Goal: Information Seeking & Learning: Learn about a topic

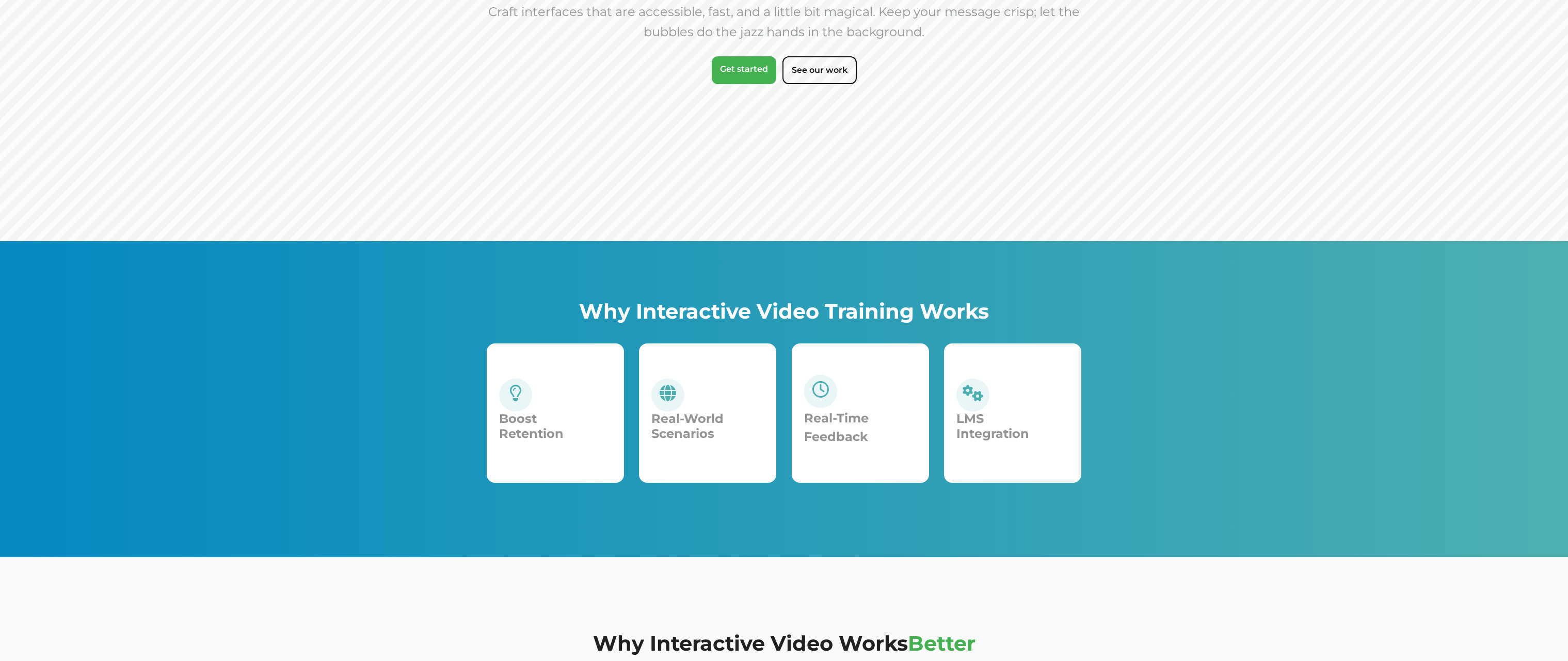
scroll to position [243, 0]
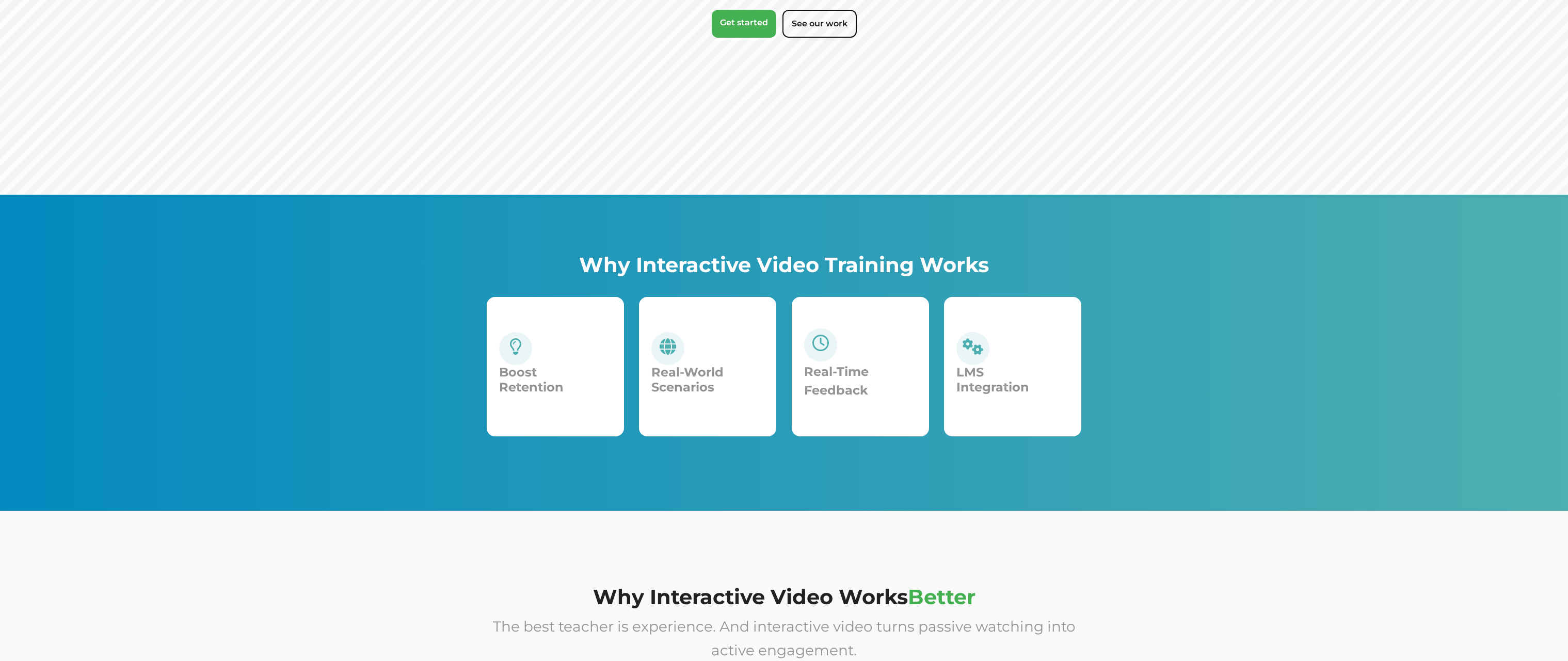
click at [760, 457] on div "Why Interactive Video Training Works Boost Retention Boosts retention and engag…" at bounding box center [784, 352] width 1568 height 316
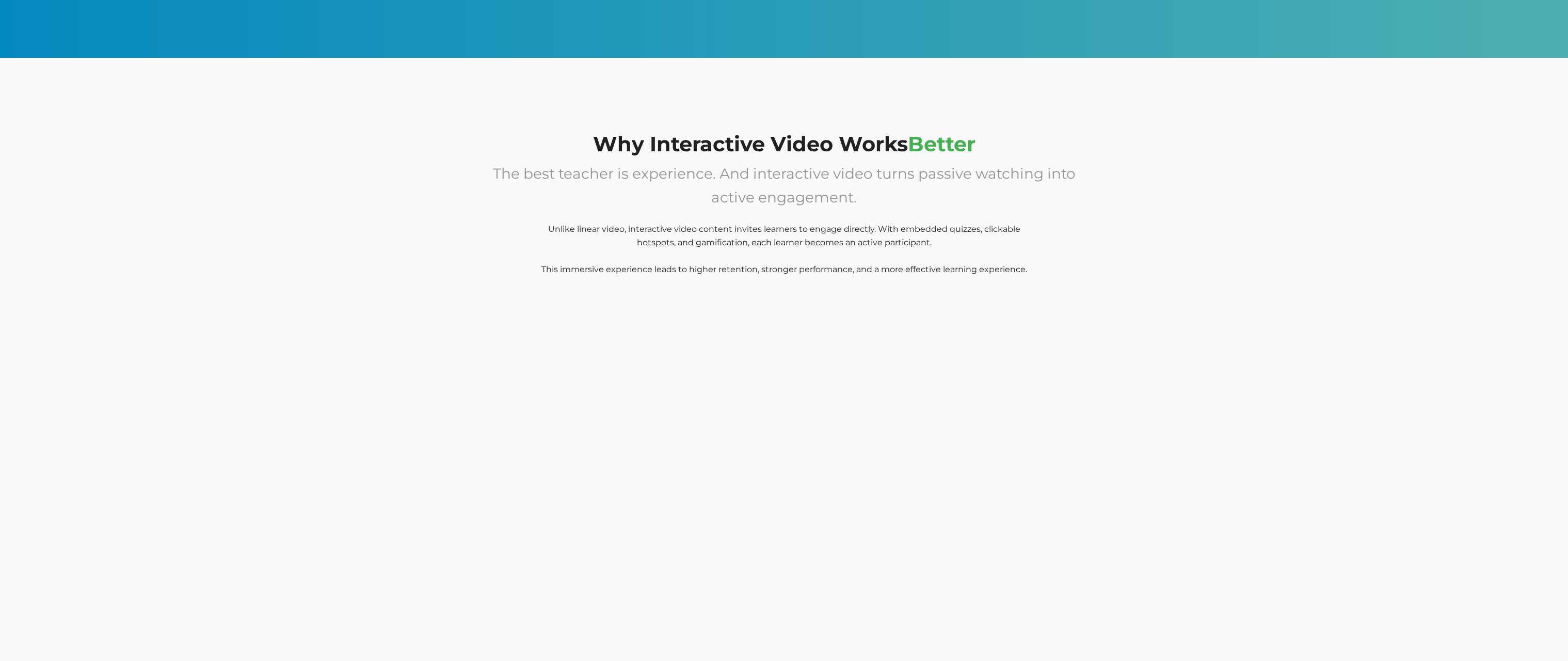
scroll to position [740, 0]
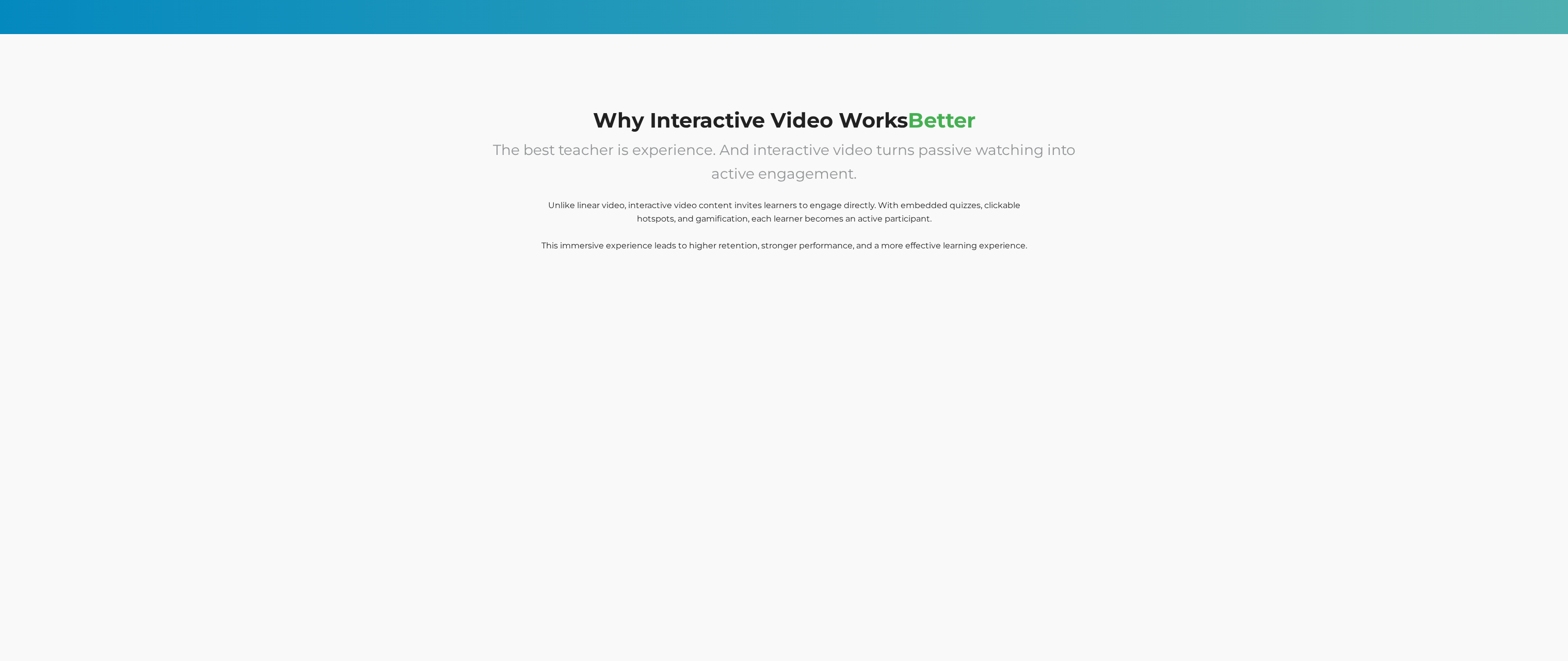
scroll to position [673, 0]
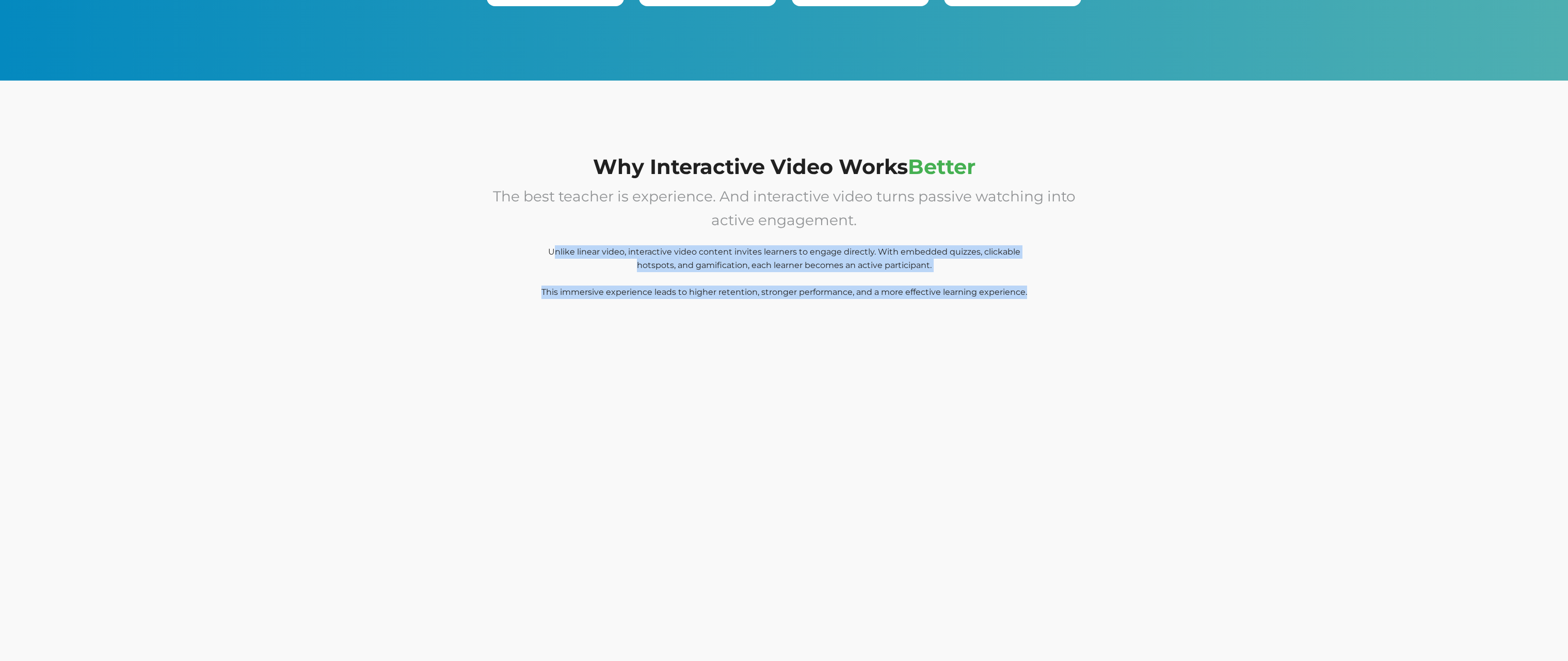
drag, startPoint x: 554, startPoint y: 250, endPoint x: 1044, endPoint y: 296, distance: 492.2
click at [1044, 296] on p "The best teacher is experience. And interactive video turns passive watching in…" at bounding box center [784, 248] width 594 height 127
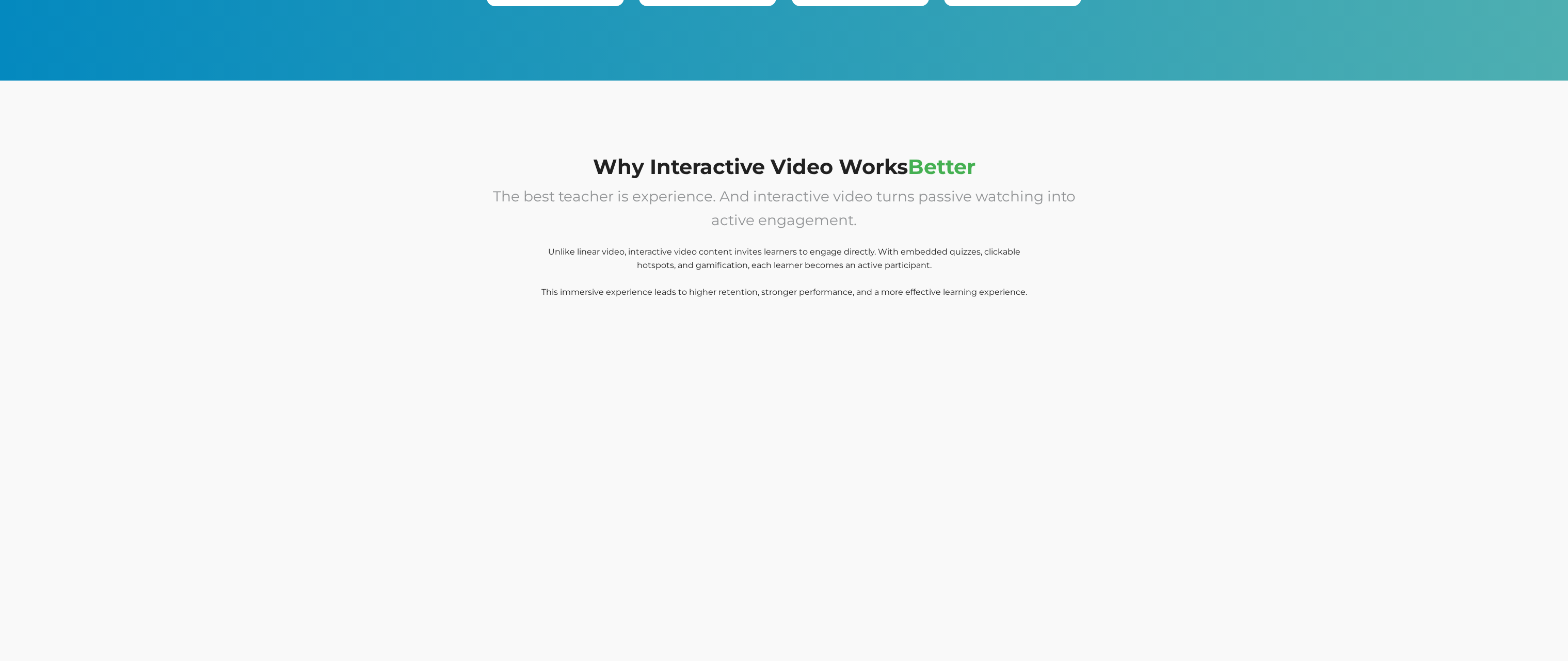
click at [1142, 335] on div "Why Interactive Video Works Better The best teacher is experience. And interact…" at bounding box center [784, 416] width 1568 height 672
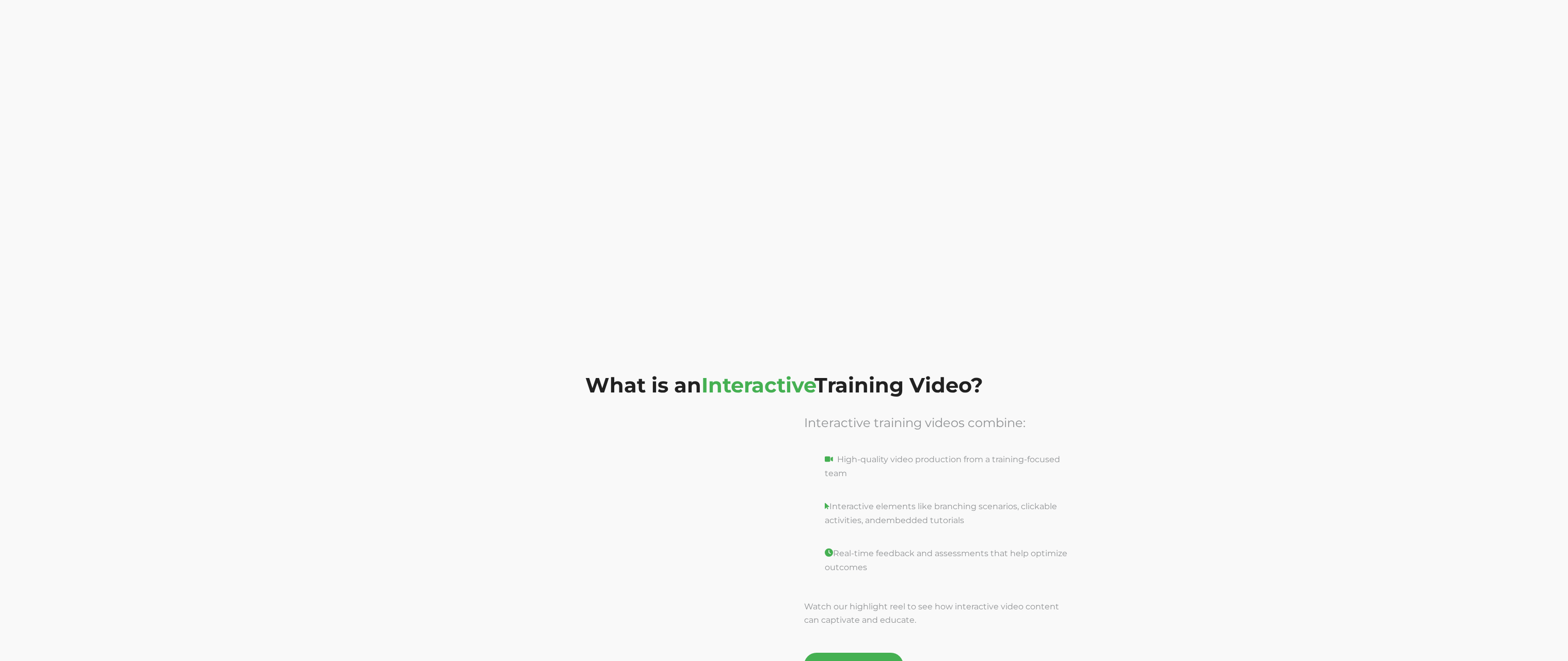
scroll to position [1172, 0]
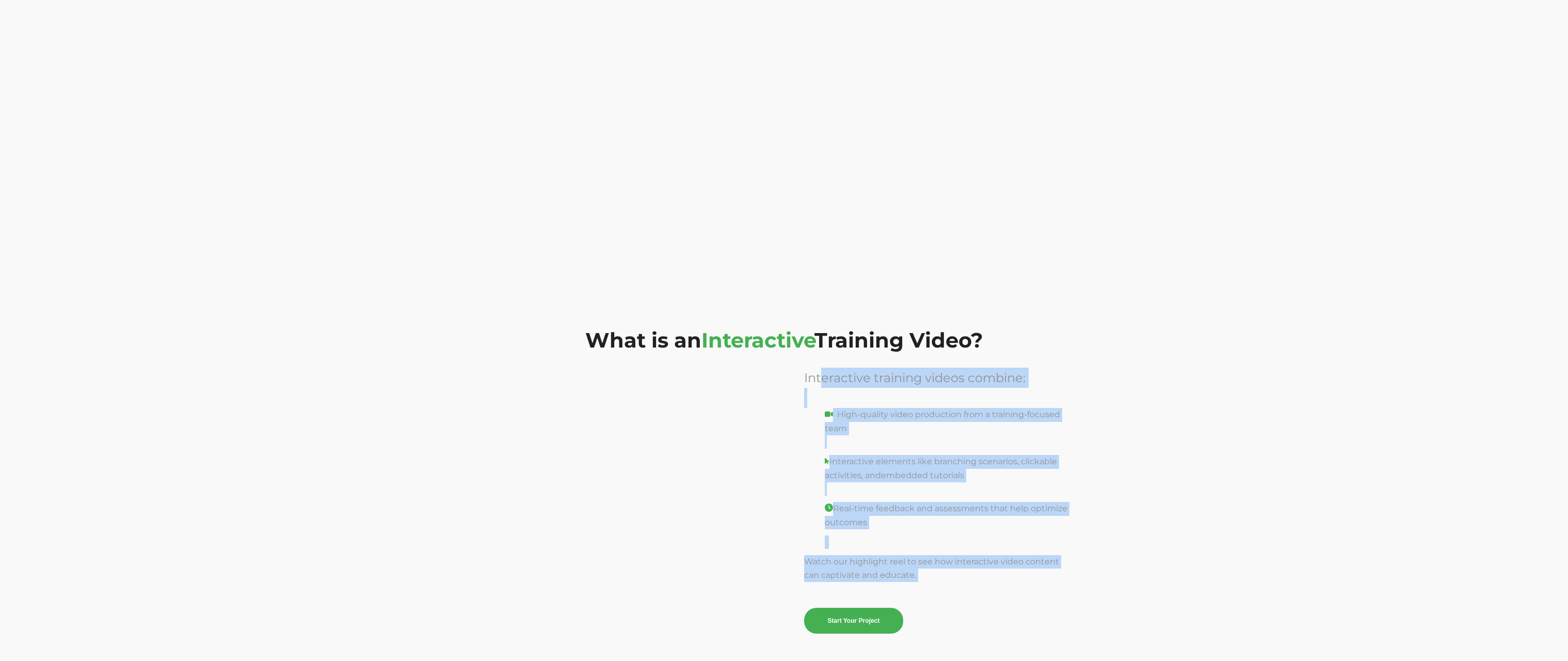
drag, startPoint x: 971, startPoint y: 576, endPoint x: 819, endPoint y: 380, distance: 248.0
click at [819, 380] on span "Interactive training videos combine: High-quality video production from a train…" at bounding box center [936, 500] width 265 height 266
click at [819, 380] on span "Interactive training videos combine:" at bounding box center [914, 378] width 221 height 15
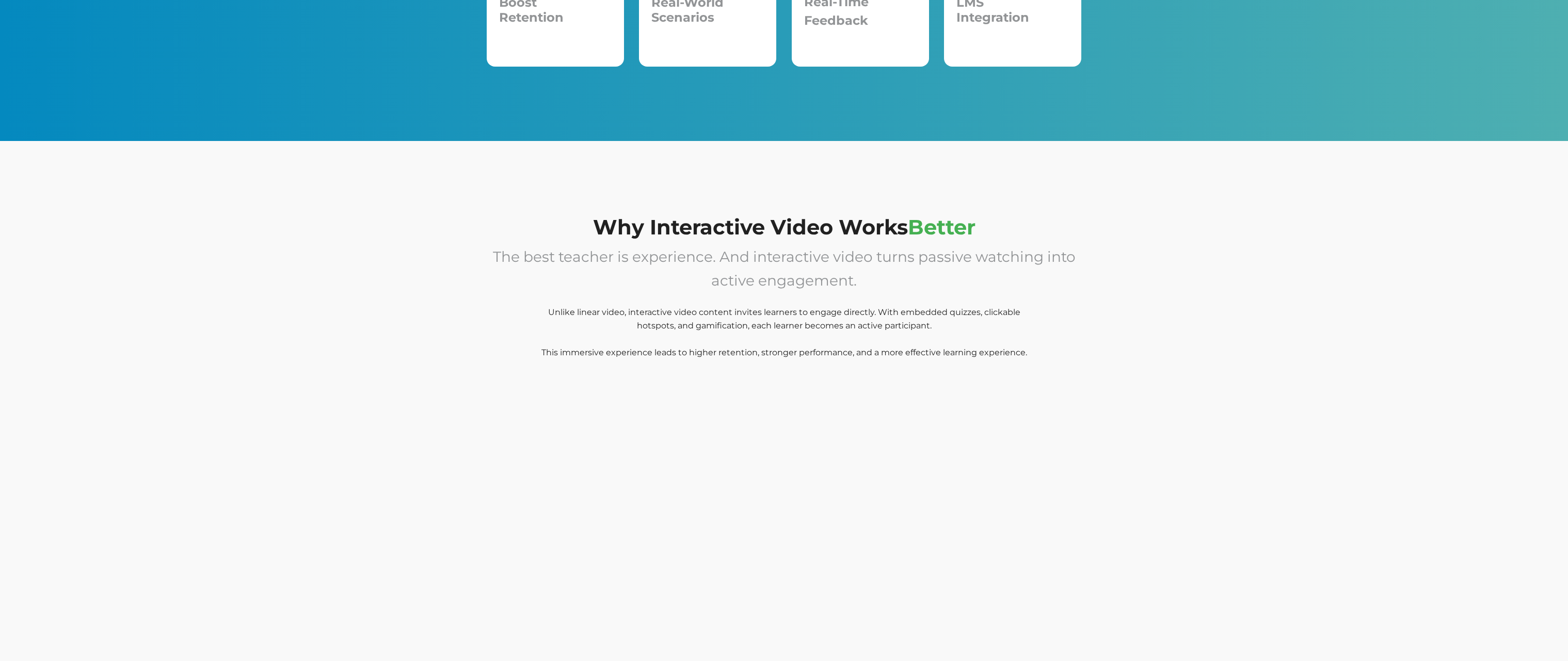
scroll to position [524, 0]
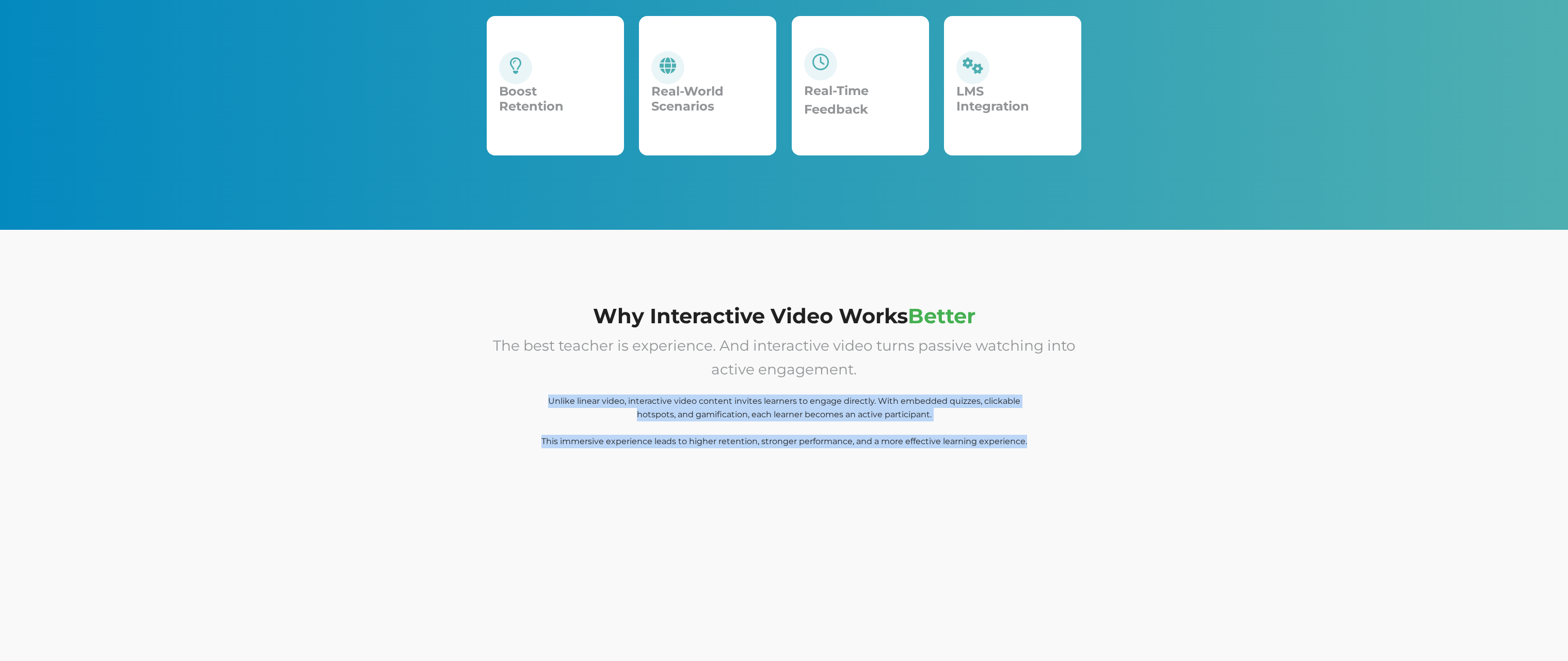
drag, startPoint x: 1032, startPoint y: 442, endPoint x: 540, endPoint y: 402, distance: 493.6
click at [542, 402] on p "The best teacher is experience. And interactive video turns passive watching in…" at bounding box center [784, 397] width 594 height 127
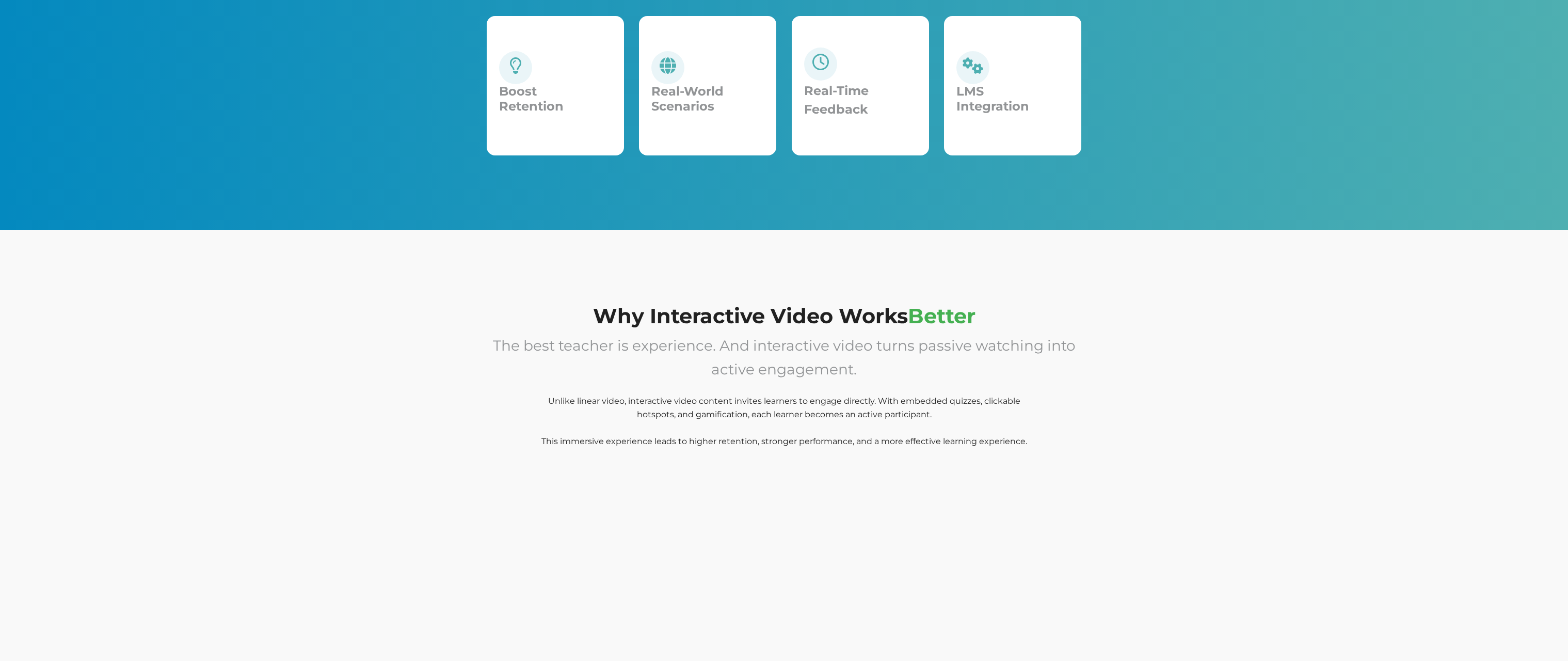
click at [539, 402] on p "The best teacher is experience. And interactive video turns passive watching in…" at bounding box center [784, 397] width 594 height 127
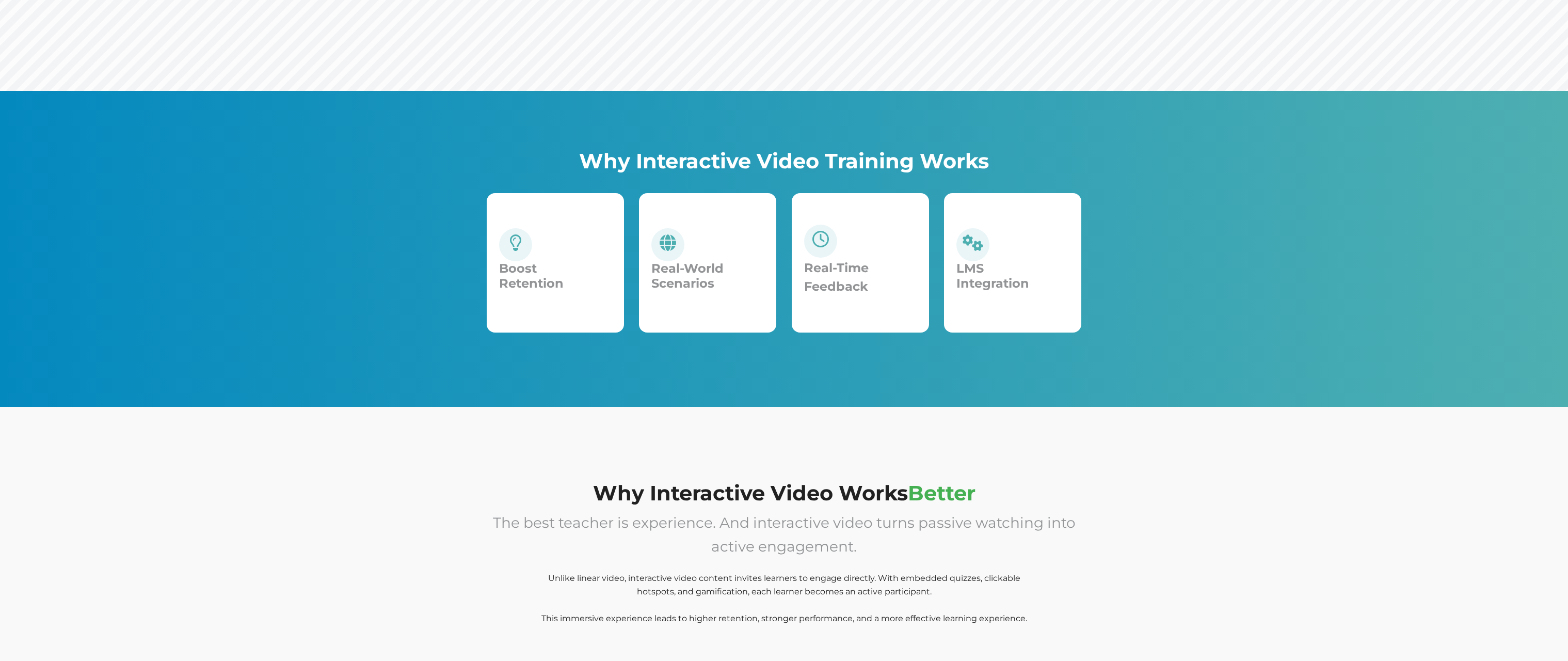
scroll to position [700, 0]
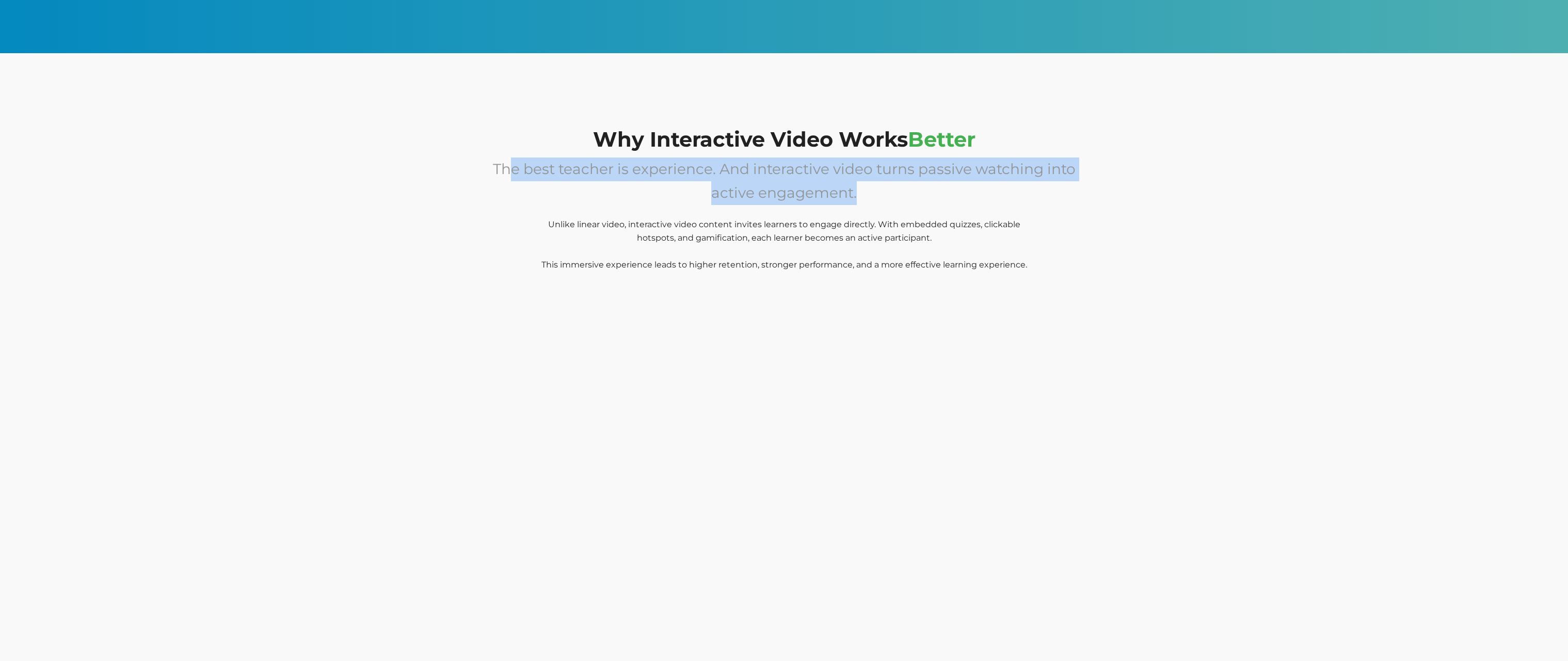
drag, startPoint x: 893, startPoint y: 192, endPoint x: 513, endPoint y: 161, distance: 381.3
click at [513, 161] on p "The best teacher is experience. And interactive video turns passive watching in…" at bounding box center [784, 221] width 594 height 127
click at [513, 161] on span "The best teacher is experience. And interactive video turns passive watching in…" at bounding box center [784, 181] width 583 height 41
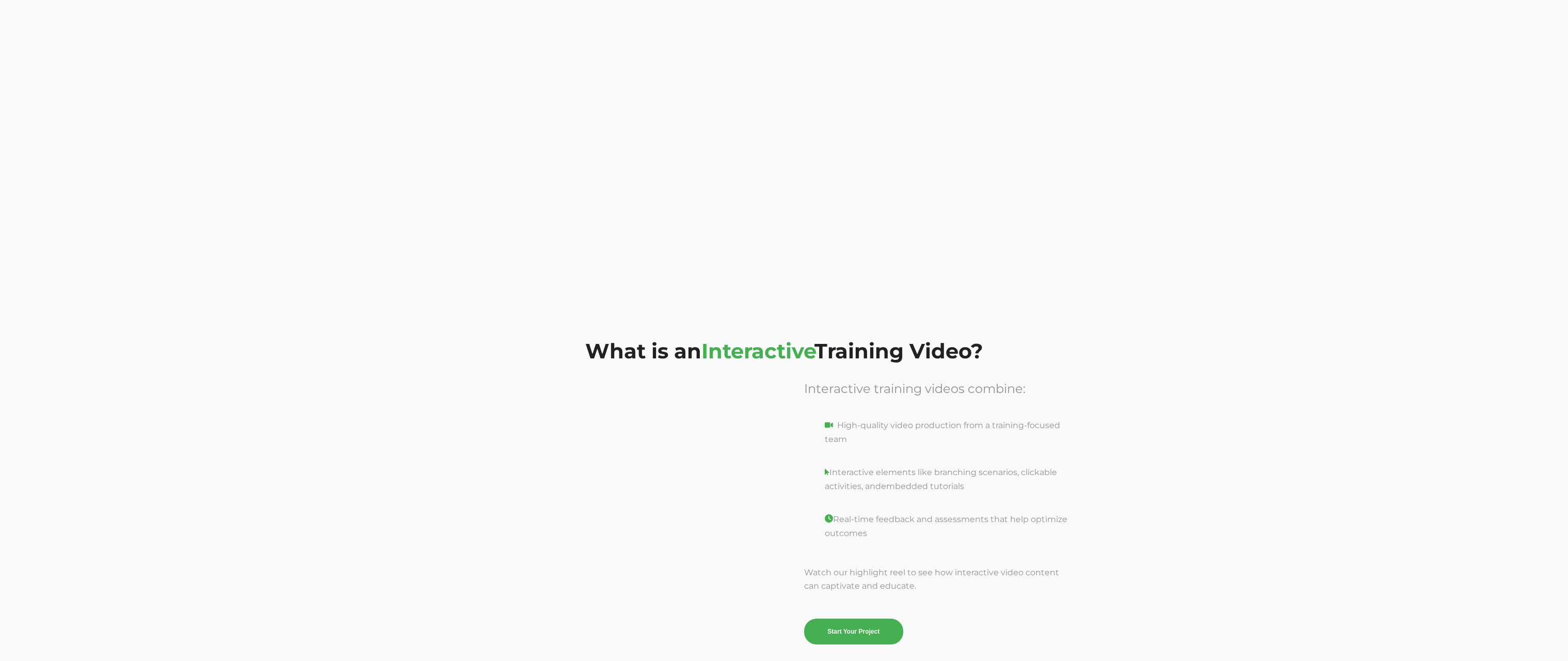
scroll to position [1180, 0]
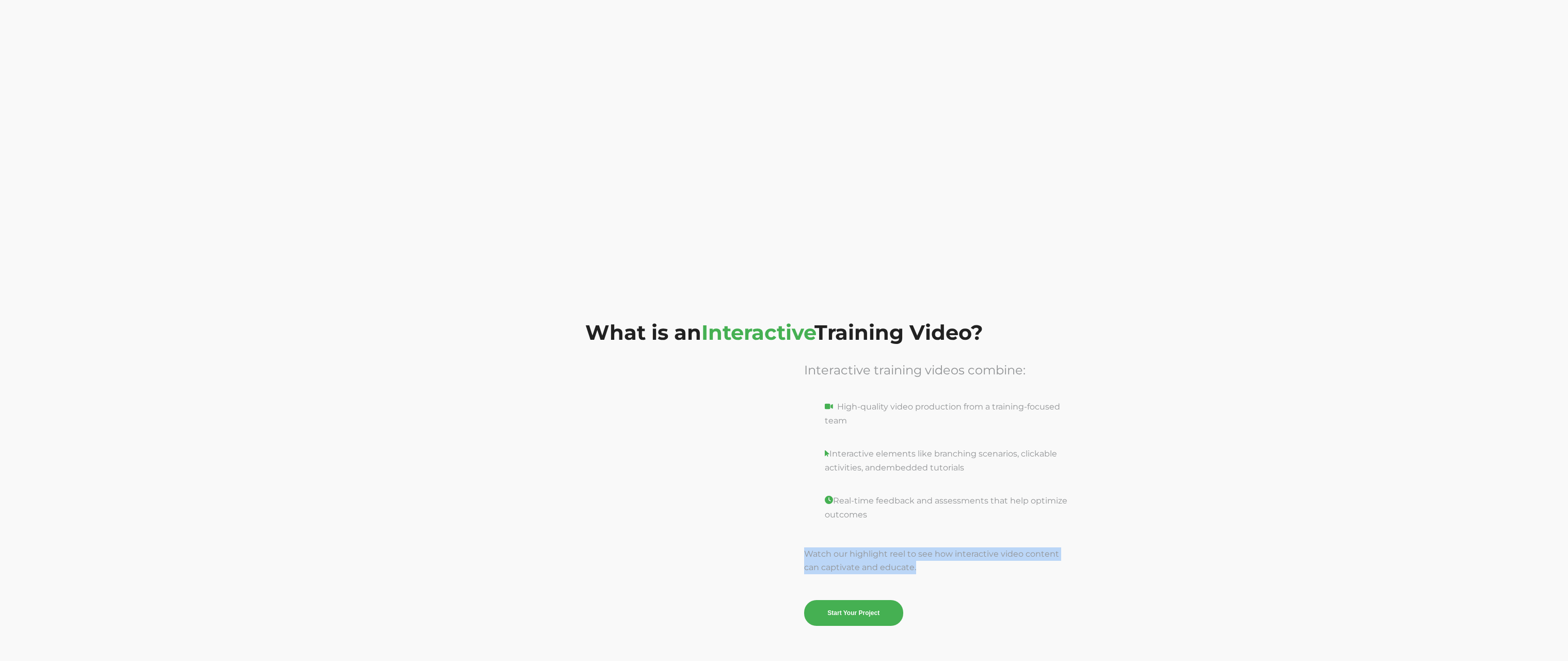
drag, startPoint x: 808, startPoint y: 553, endPoint x: 942, endPoint y: 568, distance: 134.8
click at [942, 568] on div "Interactive training videos combine: High-quality video production from a train…" at bounding box center [936, 492] width 290 height 266
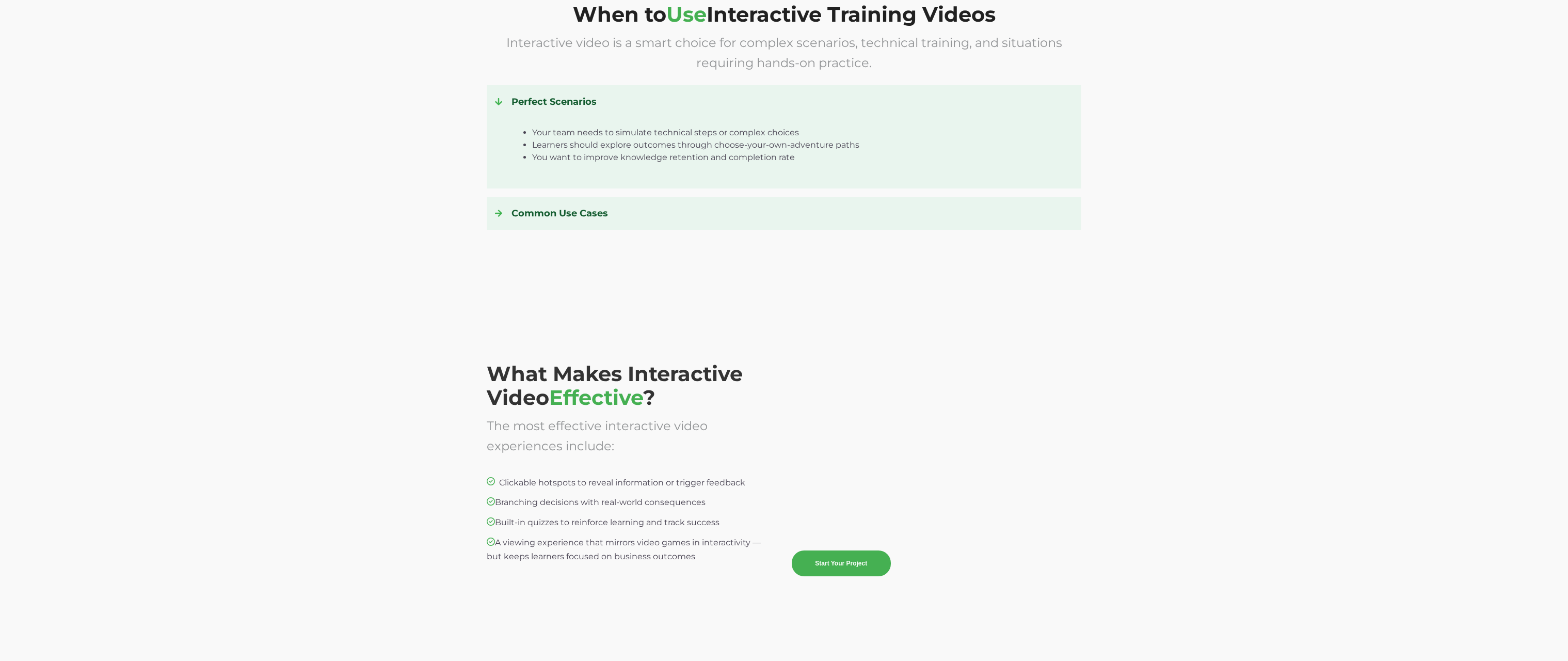
scroll to position [1940, 0]
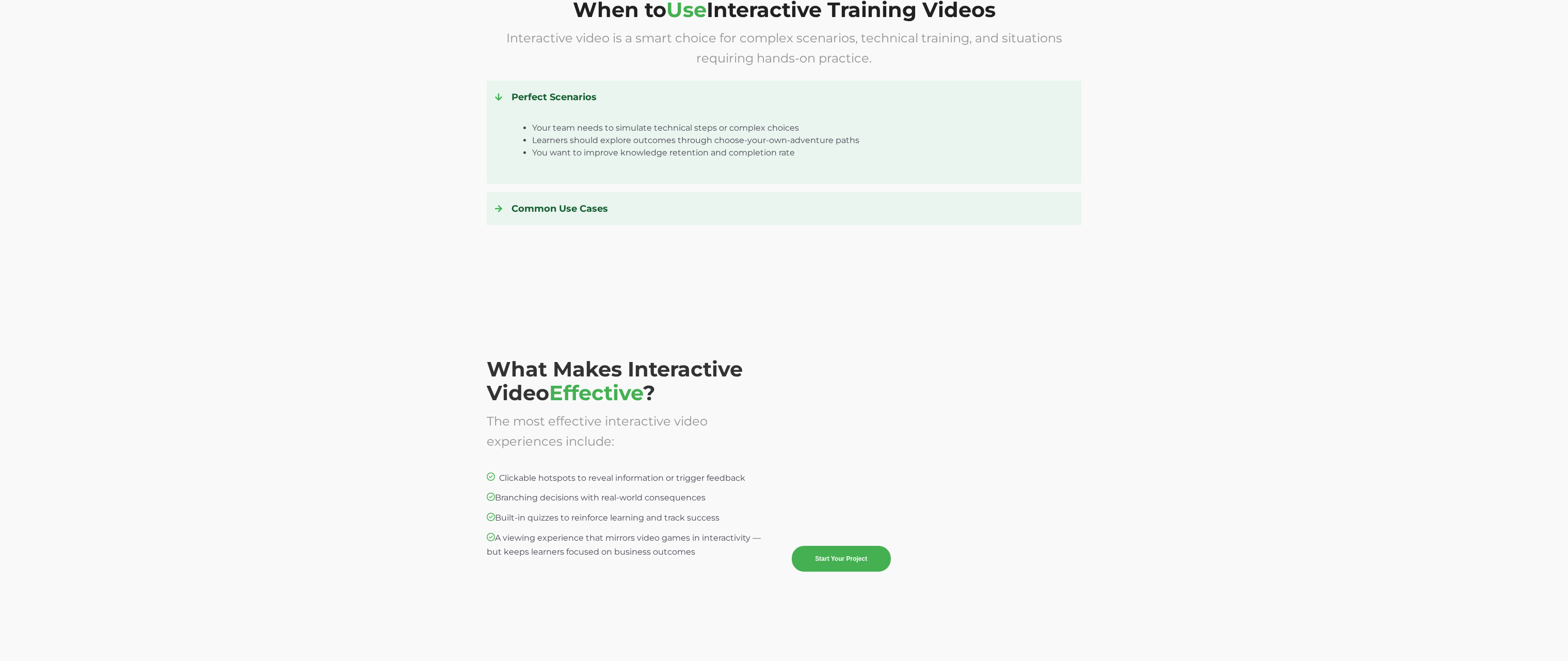
drag, startPoint x: 710, startPoint y: 551, endPoint x: 496, endPoint y: 482, distance: 224.8
click at [496, 482] on span "What Makes Interactive Video Effective ? The most effective interactive video e…" at bounding box center [631, 458] width 290 height 202
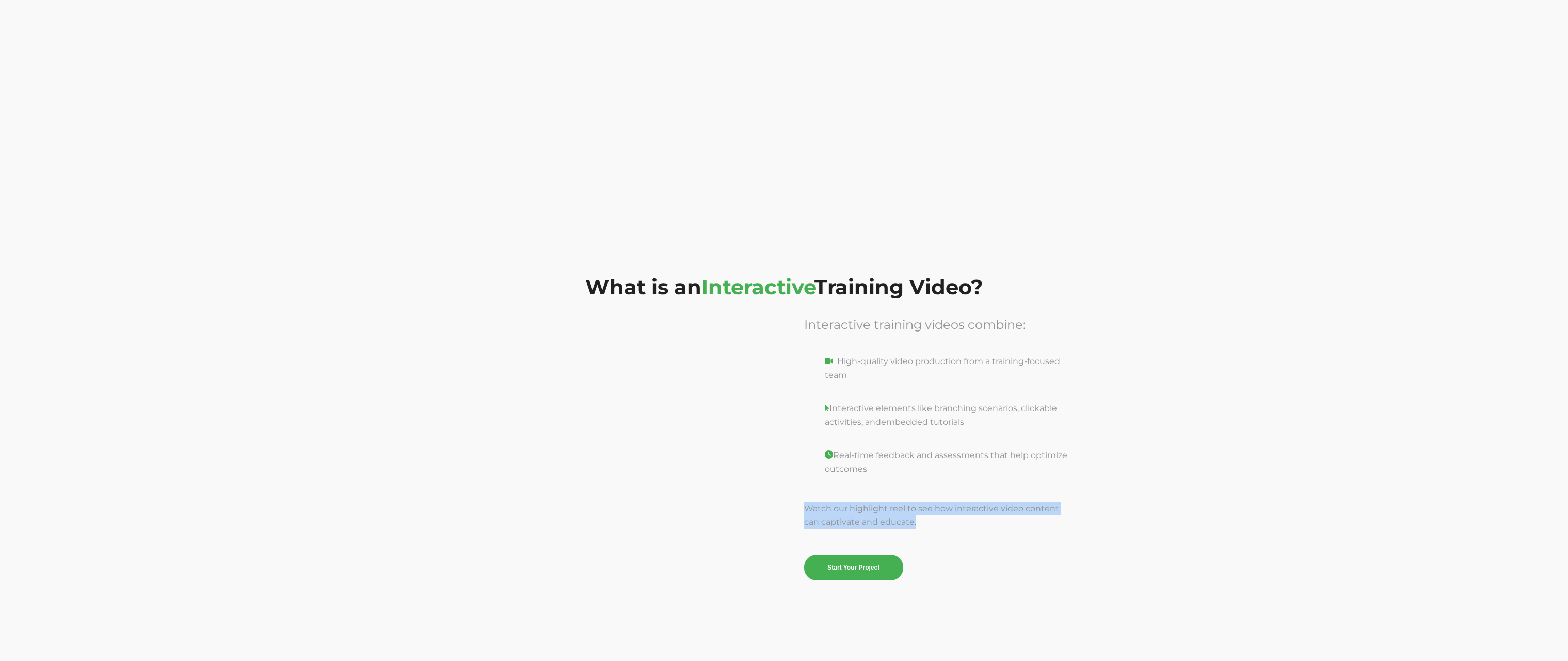
scroll to position [1127, 0]
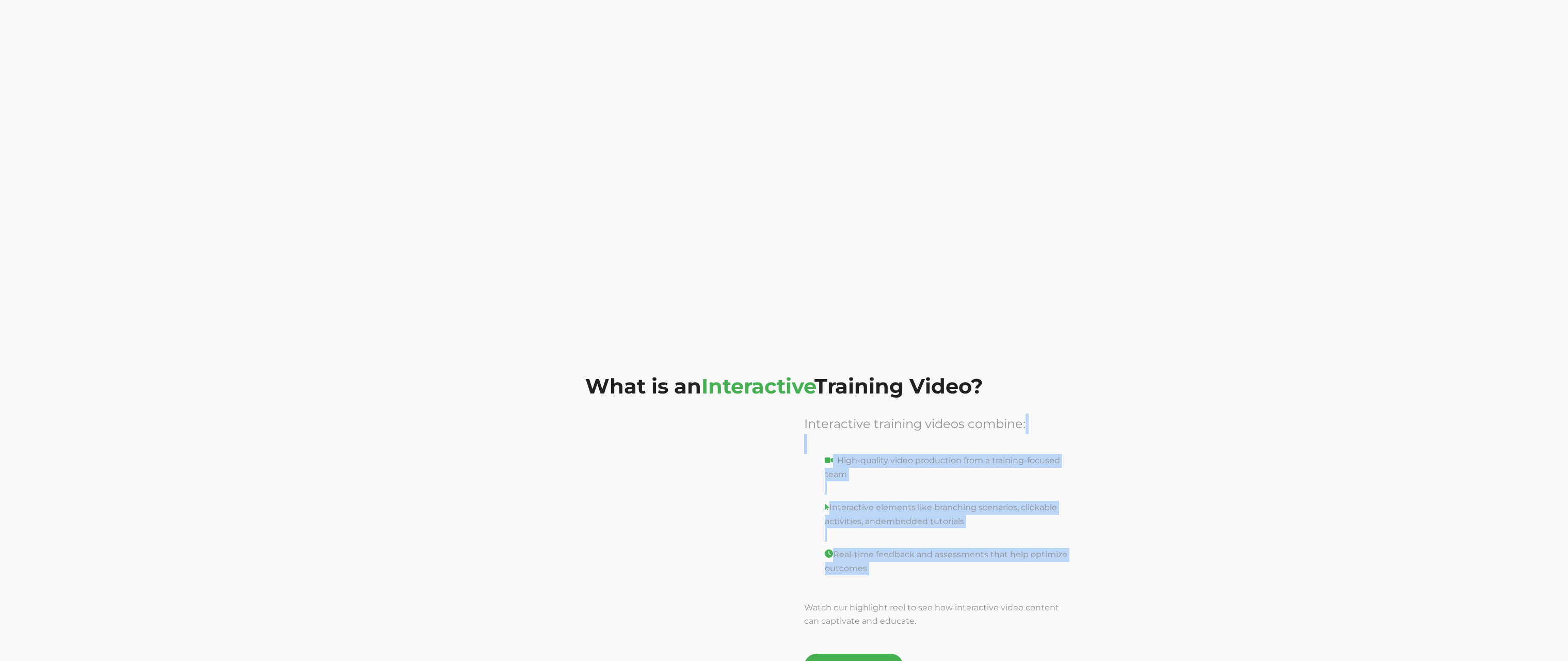
drag, startPoint x: 940, startPoint y: 581, endPoint x: 806, endPoint y: 452, distance: 186.0
click at [806, 452] on span "Interactive training videos combine: High-quality video production from a train…" at bounding box center [936, 546] width 265 height 266
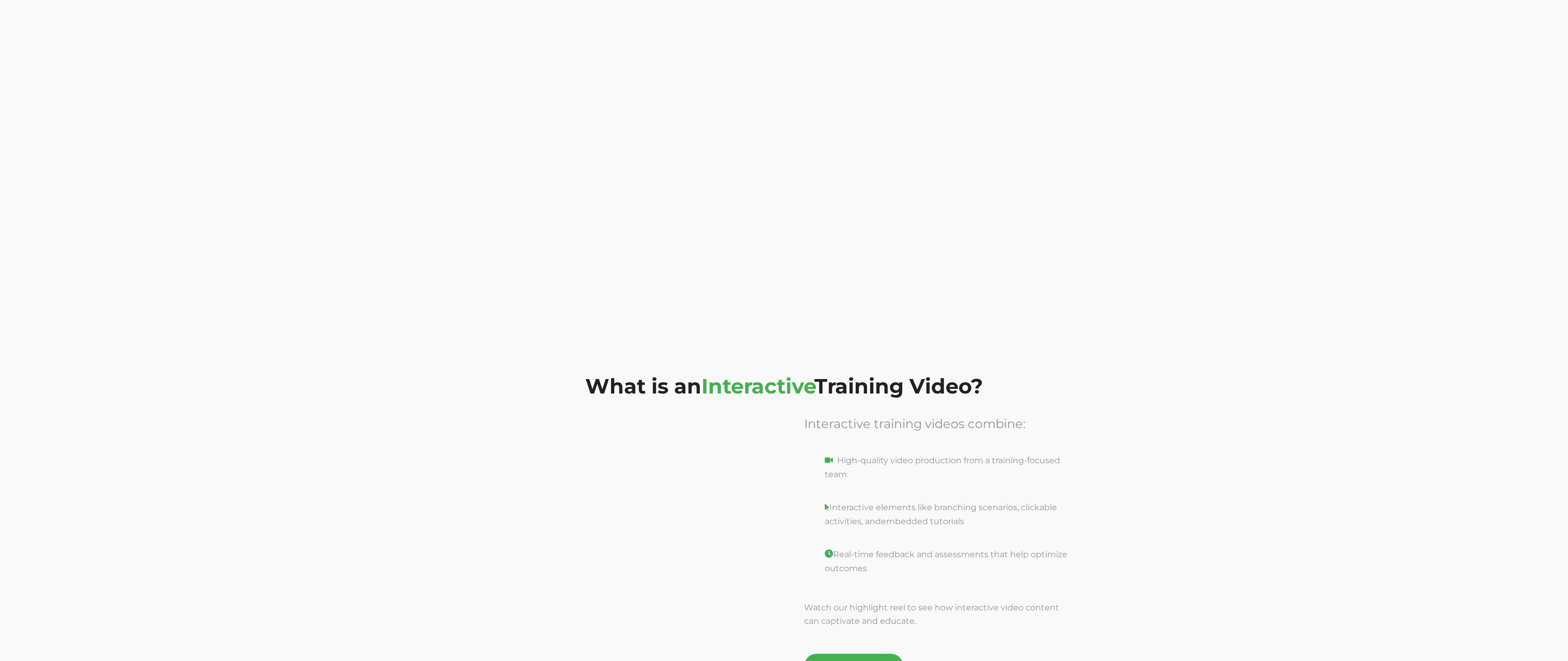
click at [825, 449] on div "Interactive training videos combine:" at bounding box center [936, 434] width 265 height 41
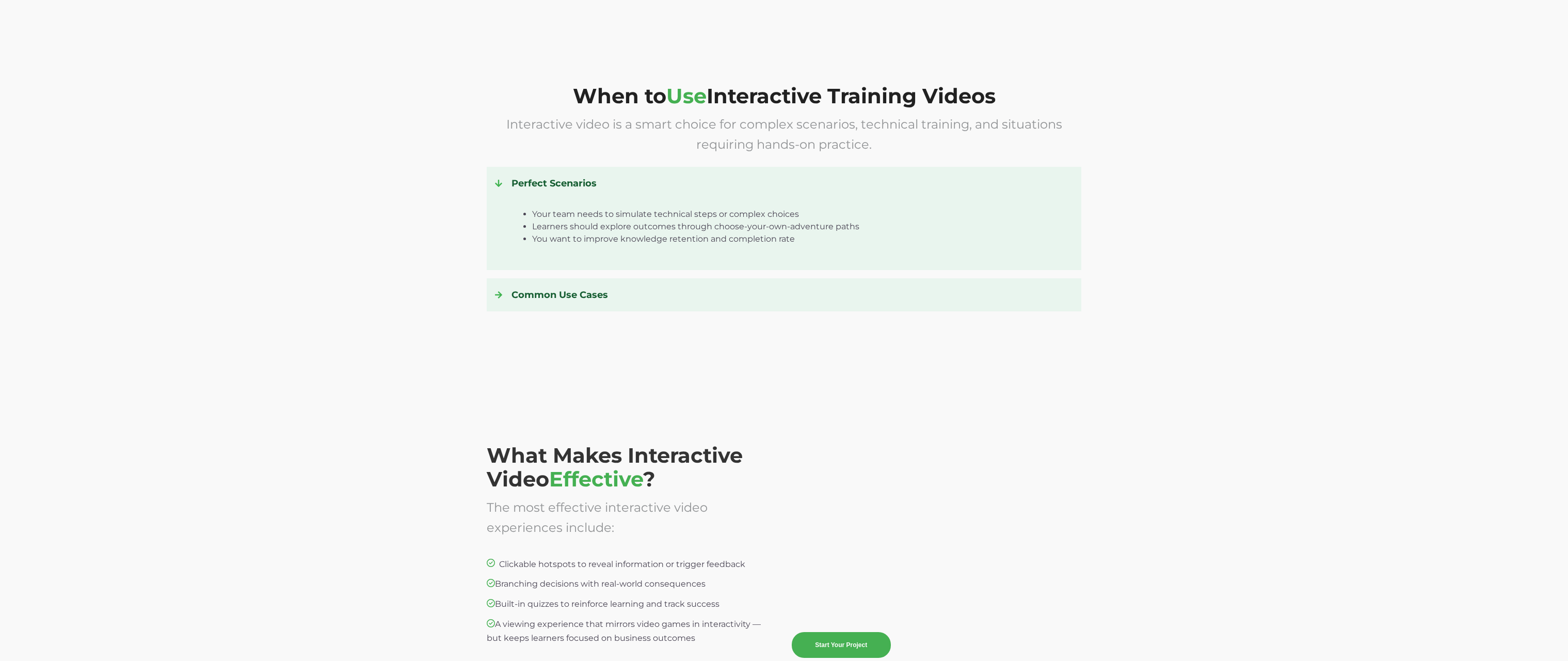
scroll to position [2057, 0]
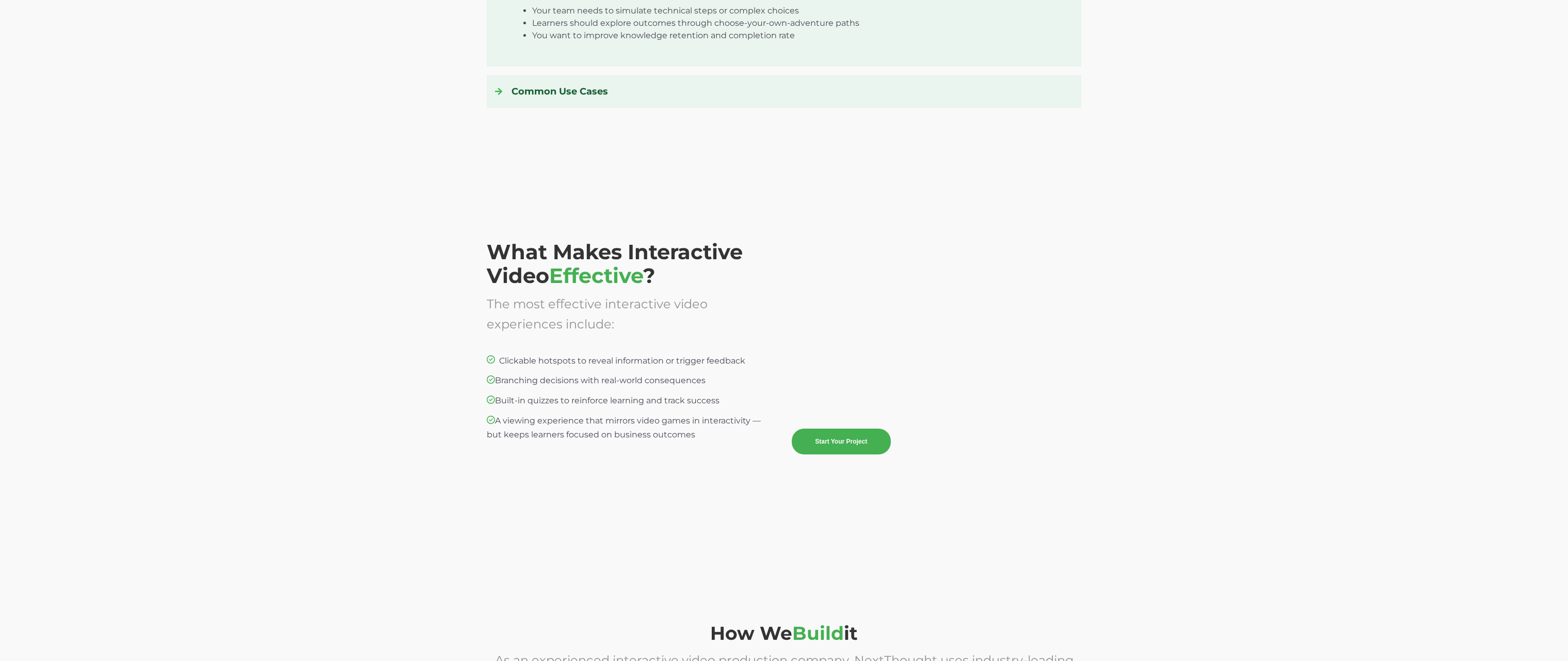
drag, startPoint x: 628, startPoint y: 415, endPoint x: 480, endPoint y: 359, distance: 158.2
click at [480, 359] on div "What Makes Interactive Video Effective ? The most effective interactive video e…" at bounding box center [784, 366] width 1568 height 366
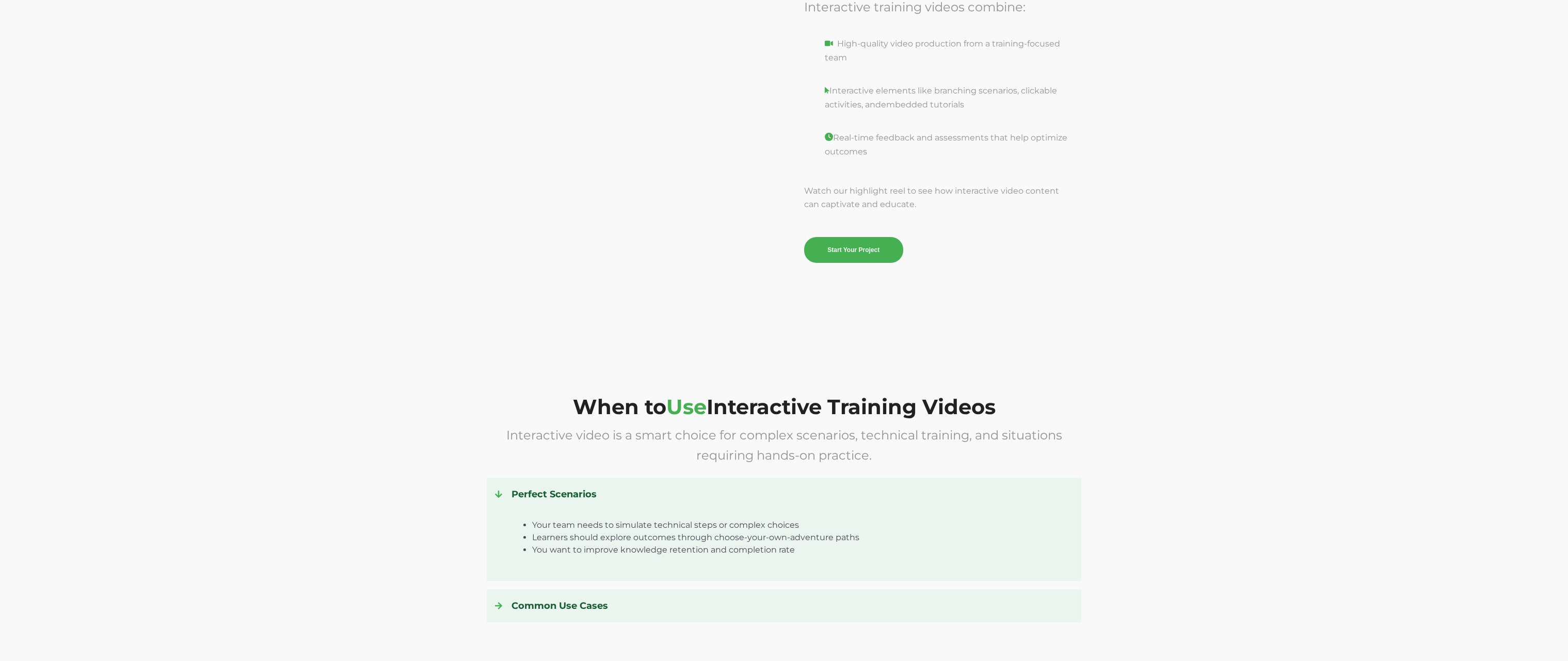
scroll to position [1312, 0]
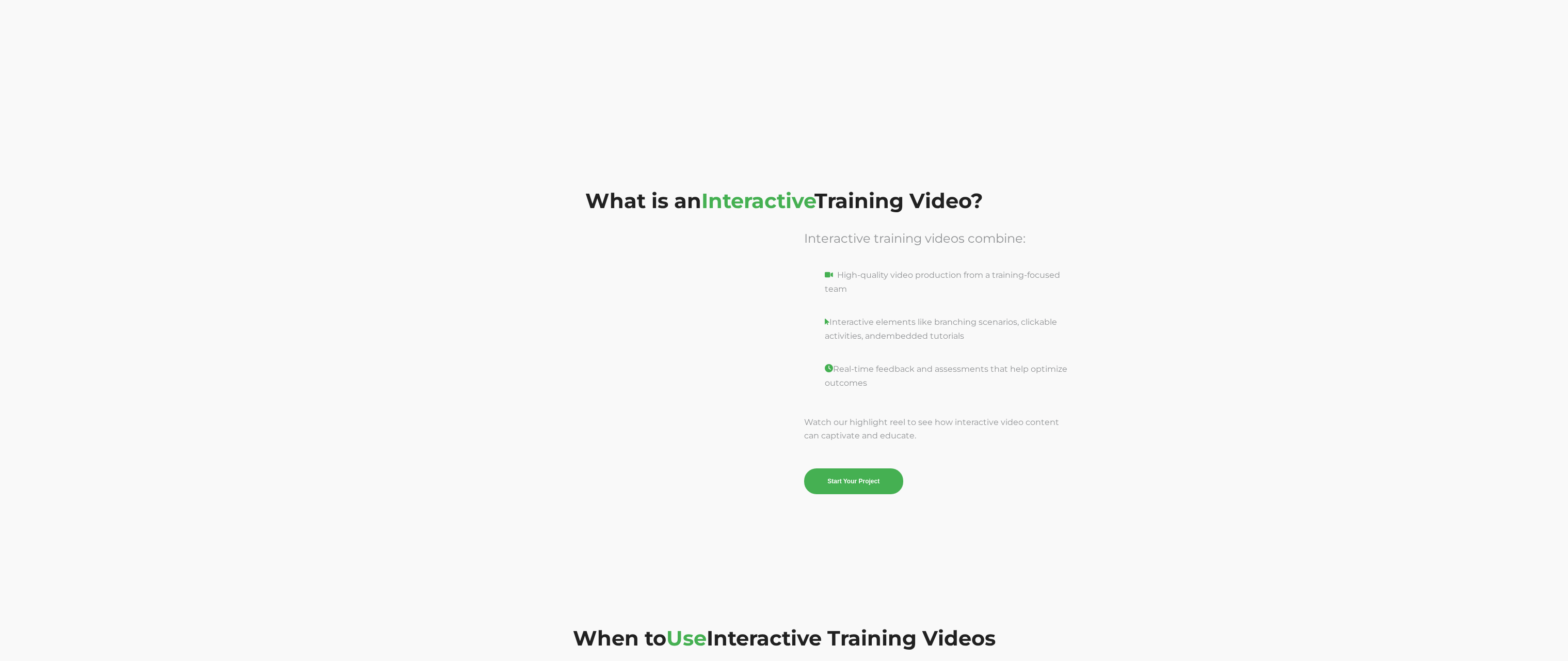
drag, startPoint x: 841, startPoint y: 299, endPoint x: 828, endPoint y: 302, distance: 13.3
click at [819, 300] on p "High-quality video production from a training-focused team" at bounding box center [936, 289] width 265 height 41
drag, startPoint x: 828, startPoint y: 302, endPoint x: 853, endPoint y: 326, distance: 34.7
click at [839, 311] on span "Interactive training videos combine: High-quality video production from a train…" at bounding box center [936, 361] width 265 height 266
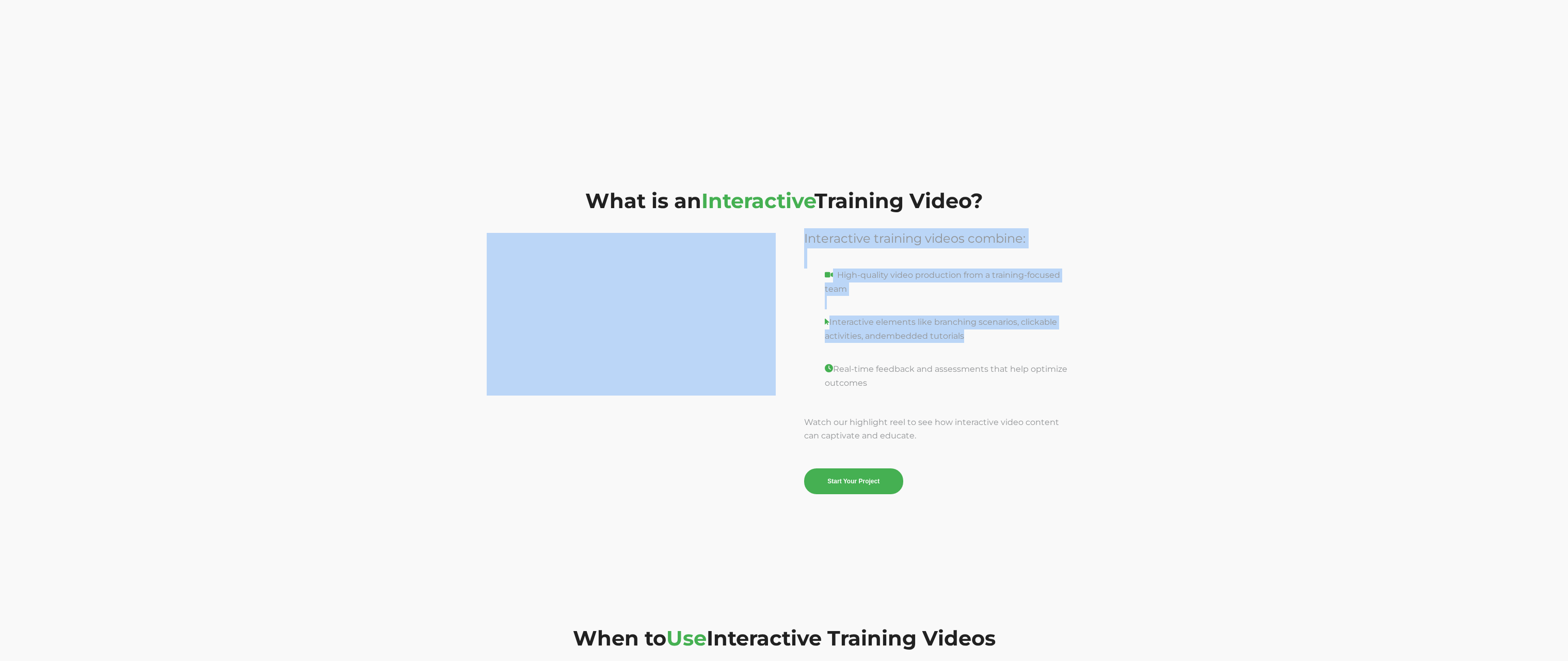
drag, startPoint x: 978, startPoint y: 335, endPoint x: 779, endPoint y: 291, distance: 203.8
click at [779, 291] on div "Interactive training videos combine: High-quality video production from a train…" at bounding box center [784, 369] width 594 height 249
click at [864, 293] on p "High-quality video production from a training-focused team" at bounding box center [936, 289] width 265 height 41
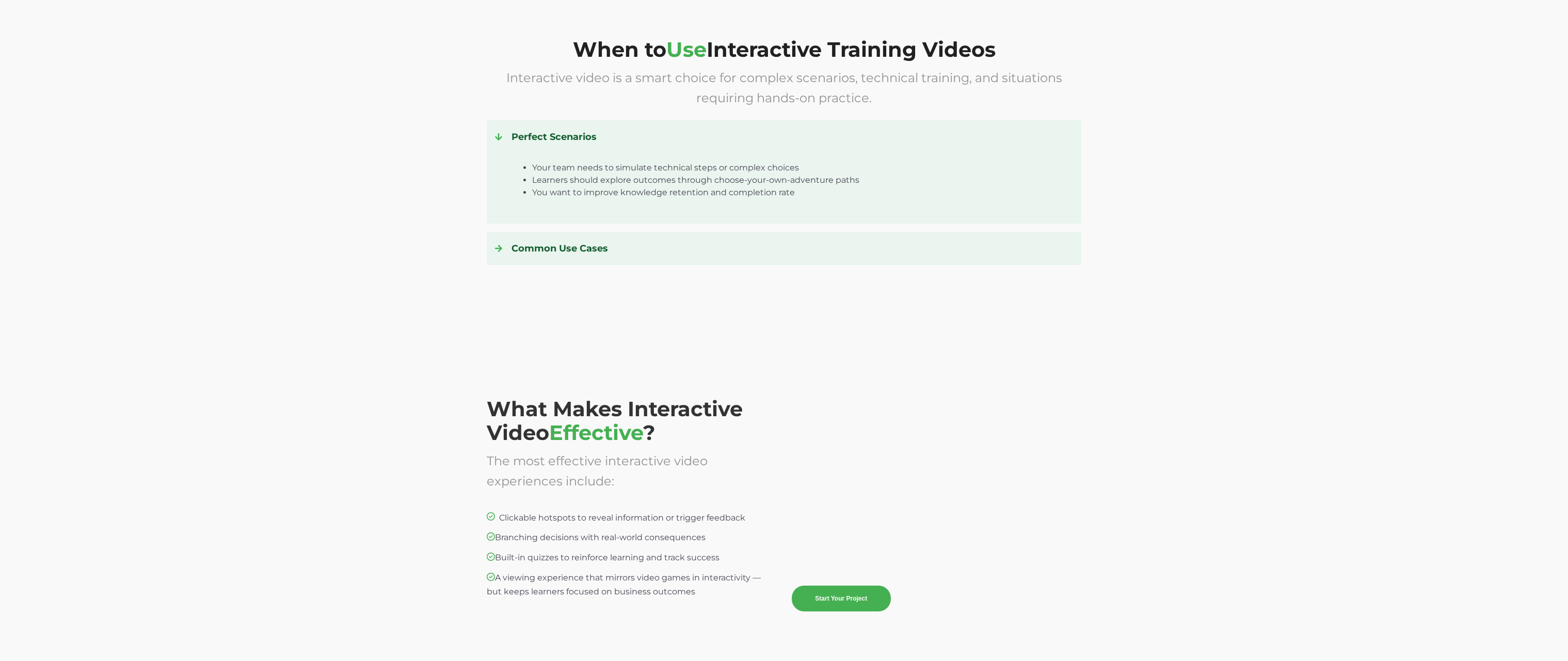
scroll to position [1908, 0]
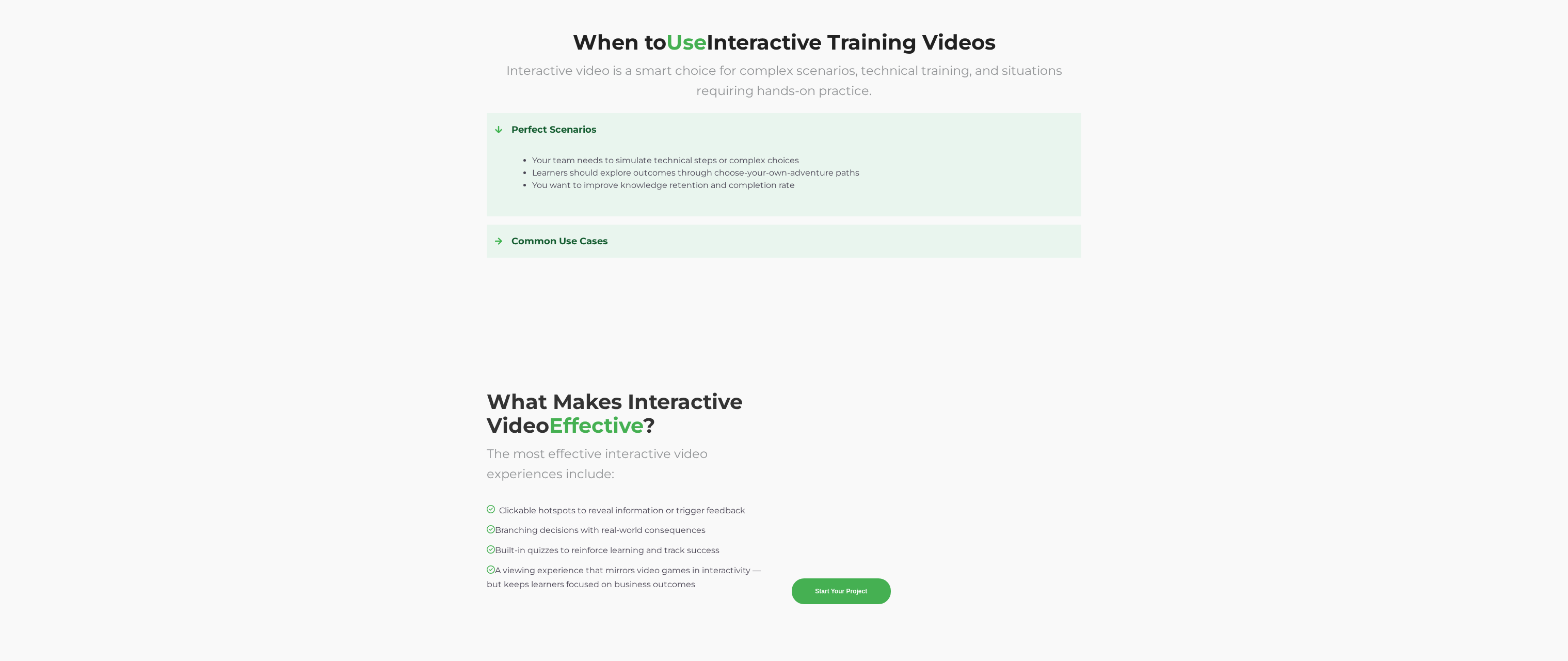
drag, startPoint x: 706, startPoint y: 582, endPoint x: 471, endPoint y: 504, distance: 247.6
click at [471, 504] on div "What Makes Interactive Video Effective ? The most effective interactive video e…" at bounding box center [784, 515] width 1568 height 366
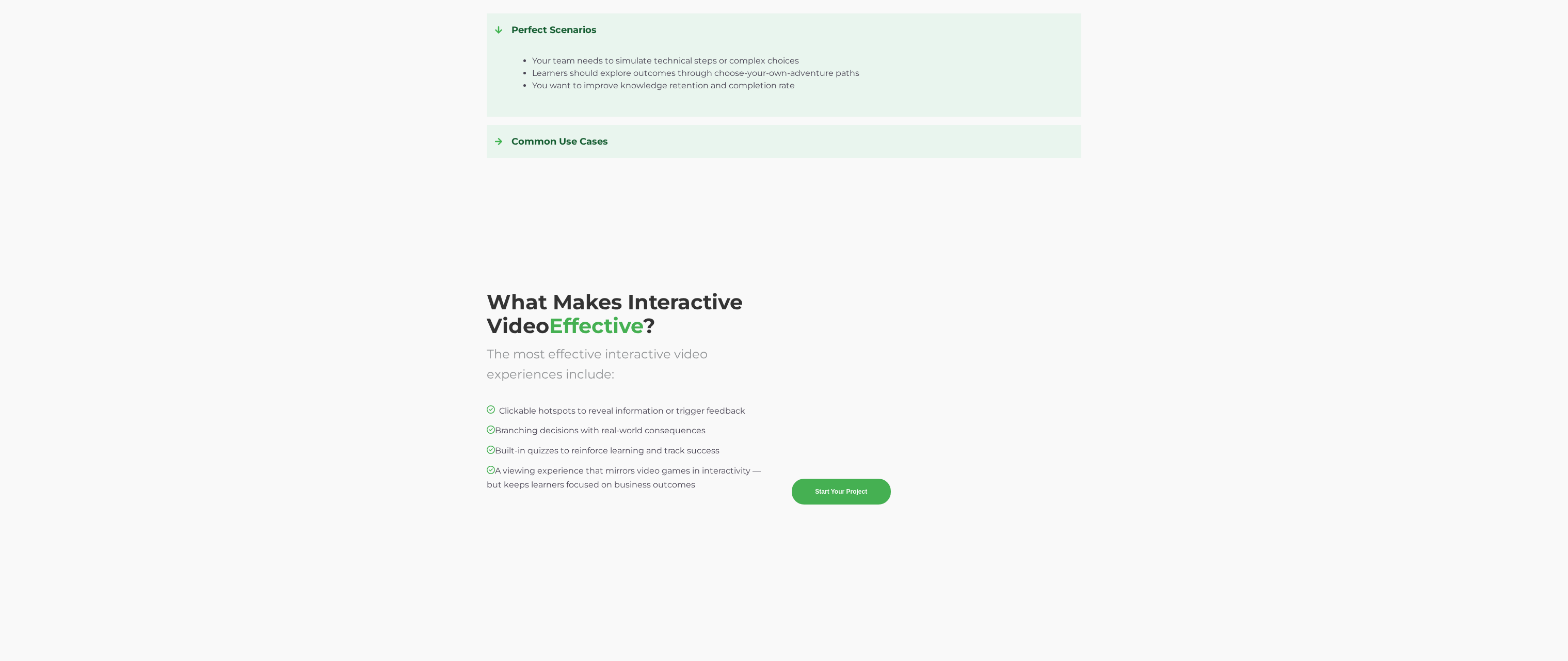
scroll to position [2008, 0]
click at [497, 488] on span "A viewing experience that mirrors video games in interactivity — but keeps lear…" at bounding box center [623, 477] width 274 height 23
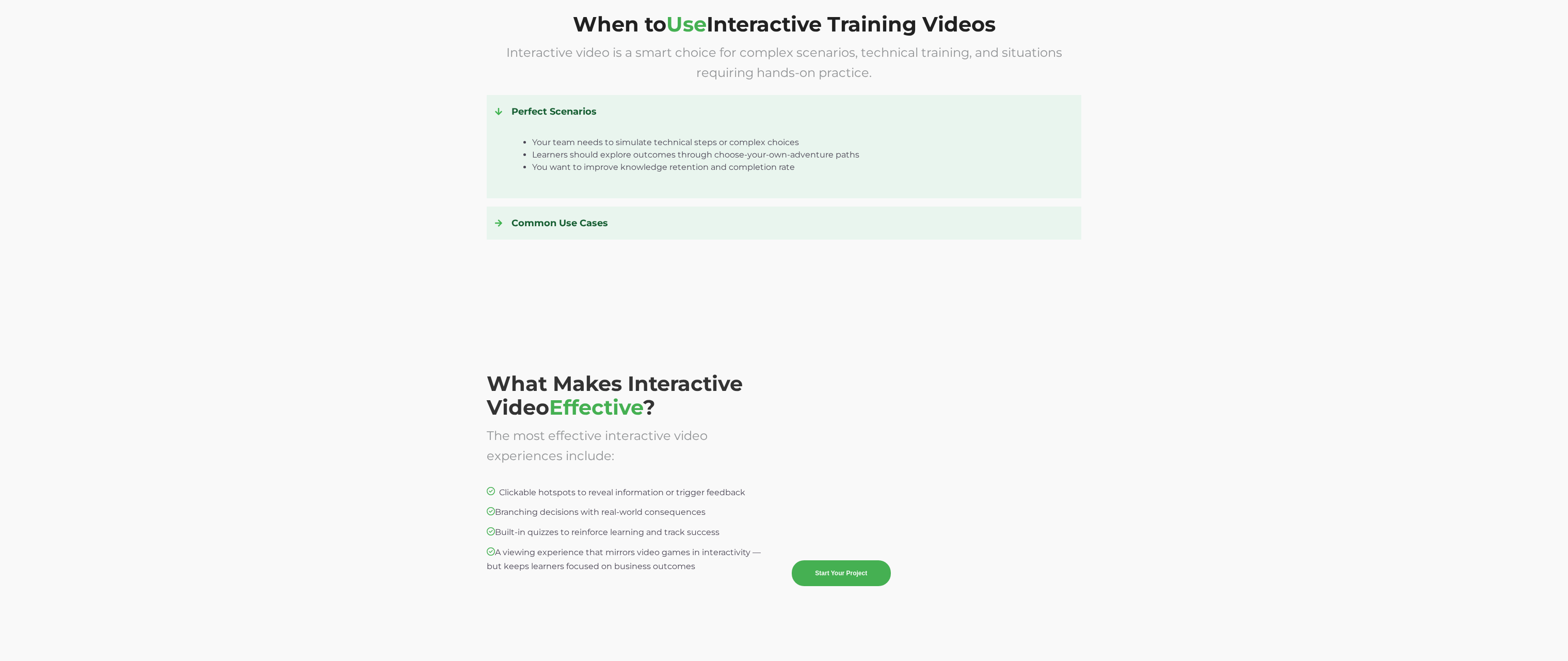
scroll to position [1980, 0]
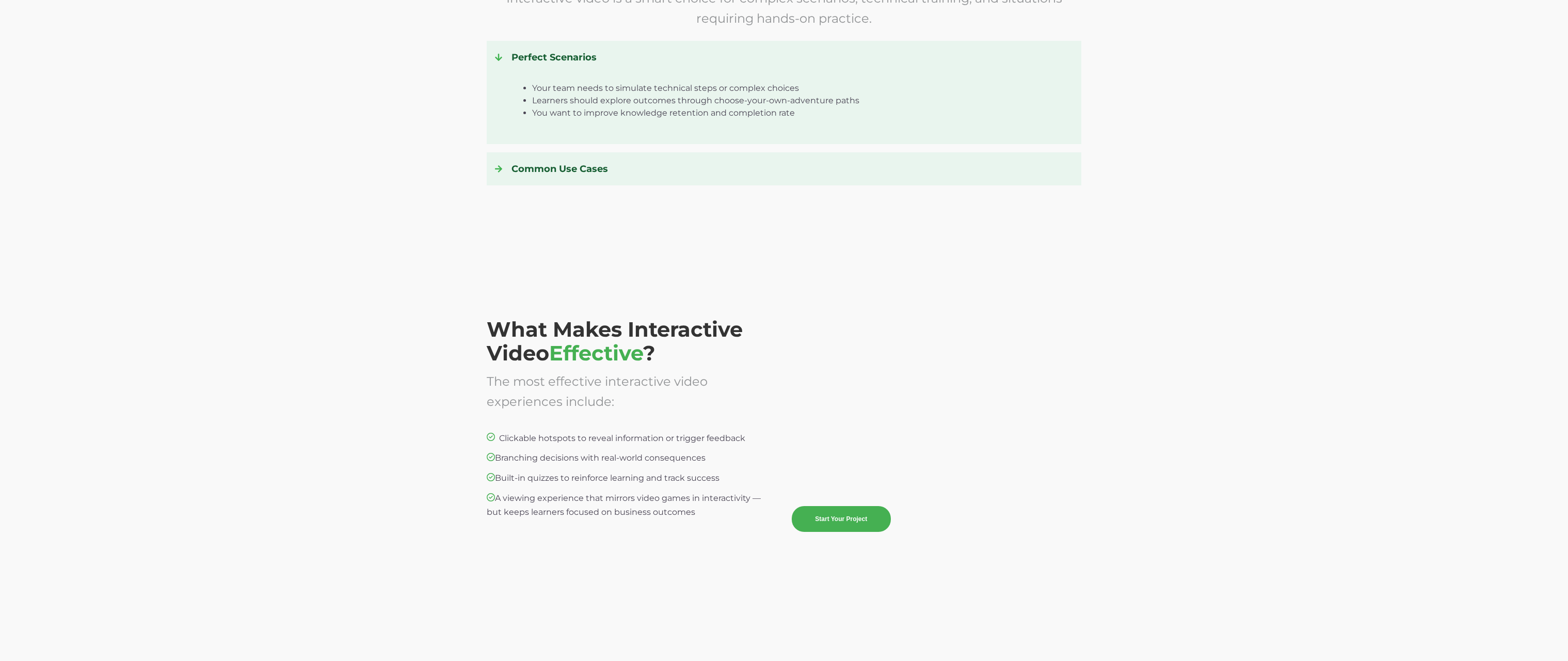
drag, startPoint x: 721, startPoint y: 511, endPoint x: 481, endPoint y: 441, distance: 250.0
click at [481, 441] on div "What Makes Interactive Video Effective ? The most effective interactive video e…" at bounding box center [784, 443] width 1568 height 366
click at [508, 436] on span "Clickable hotspots to reveal information or trigger feedback" at bounding box center [622, 437] width 246 height 10
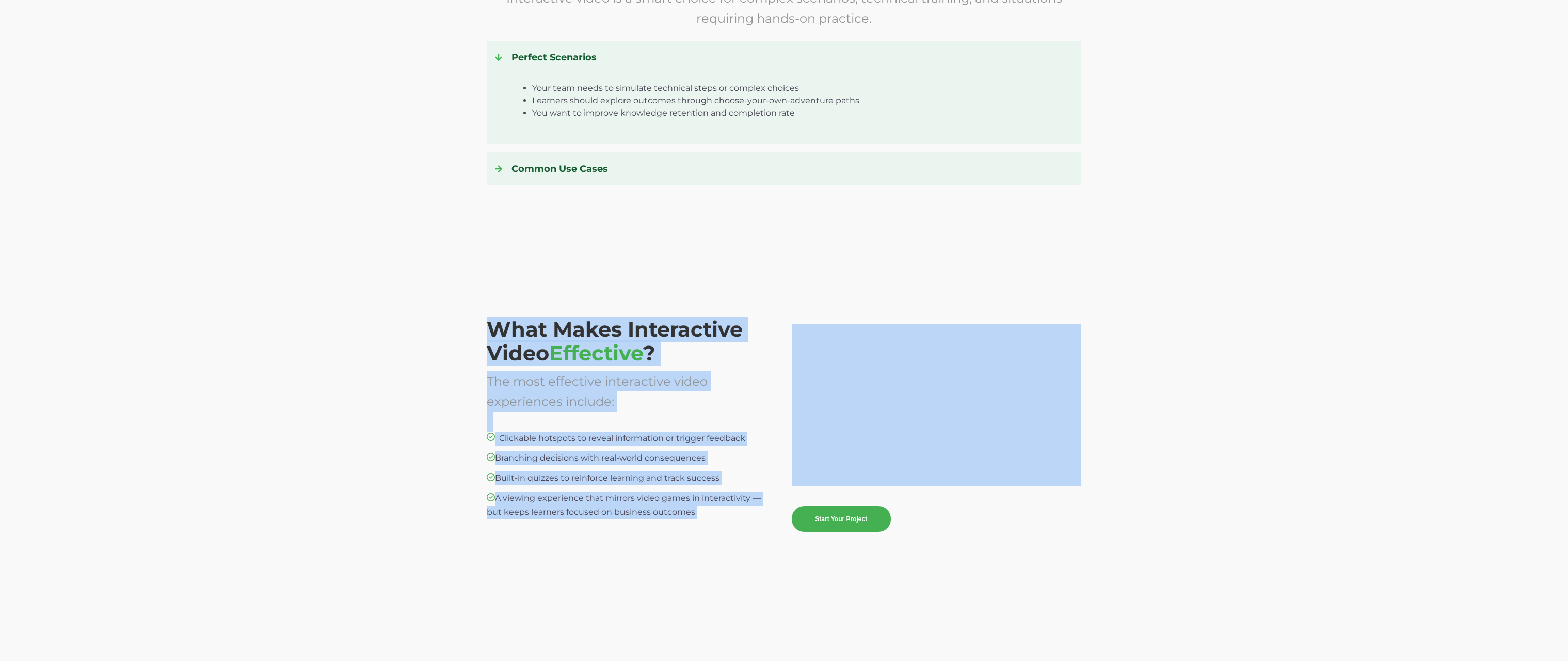
drag, startPoint x: 422, startPoint y: 281, endPoint x: 1270, endPoint y: 554, distance: 890.9
click at [1270, 554] on div "What Makes Interactive Video Effective ? The most effective interactive video e…" at bounding box center [784, 443] width 1568 height 366
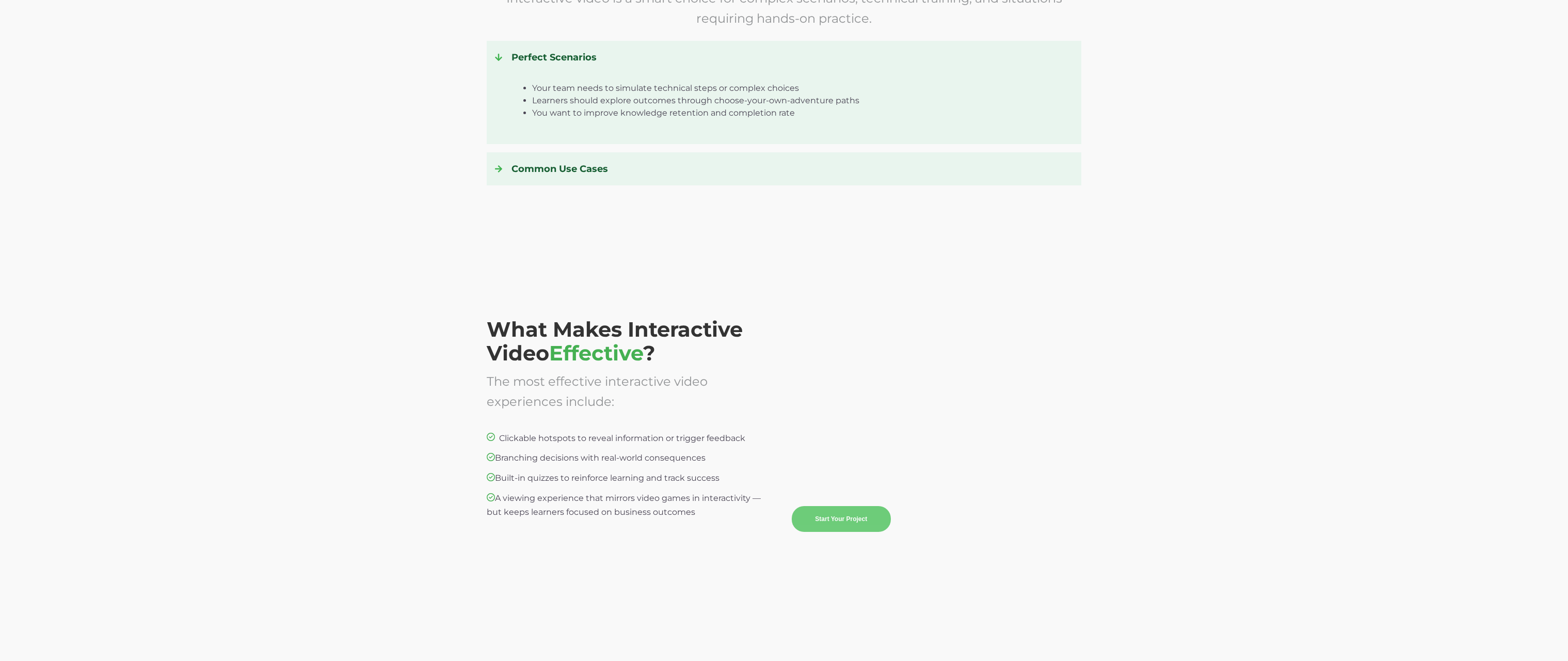
click at [842, 522] on strong "Start Your Project" at bounding box center [841, 518] width 52 height 13
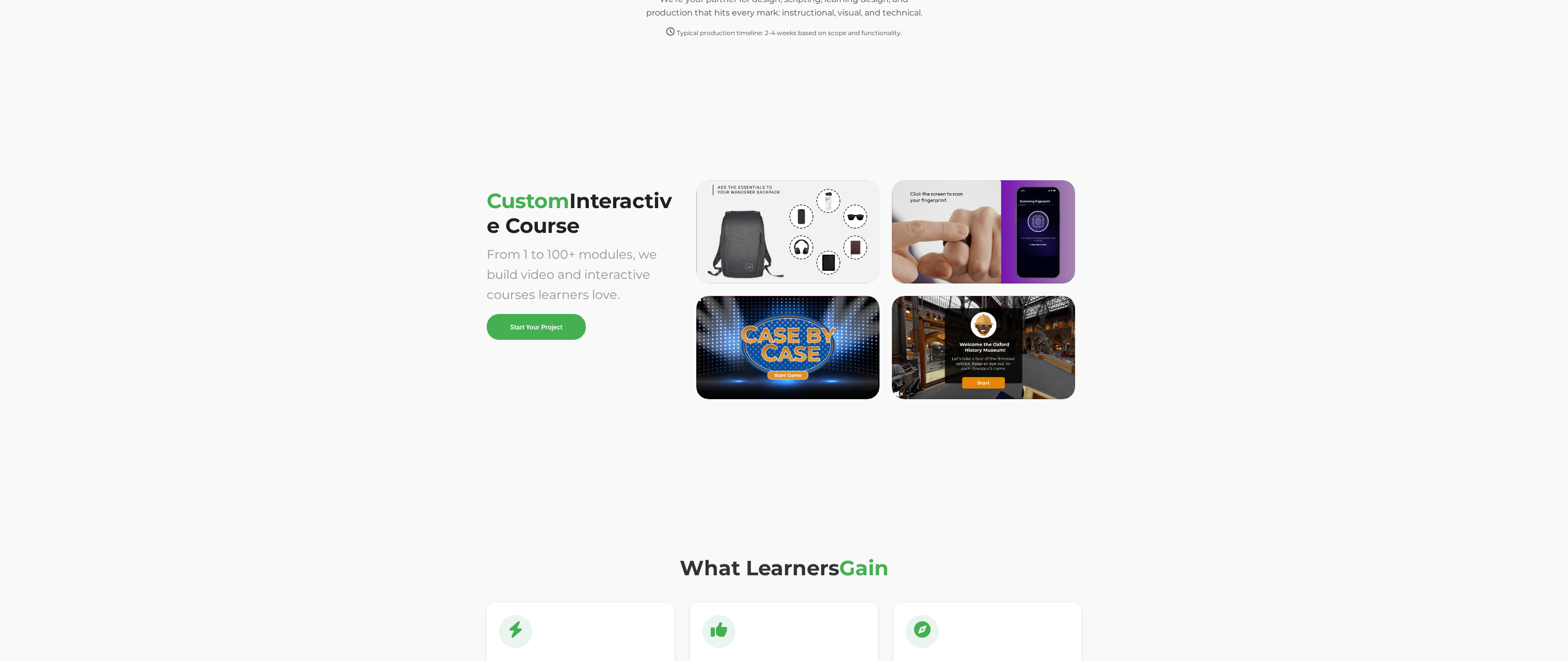
scroll to position [2704, 0]
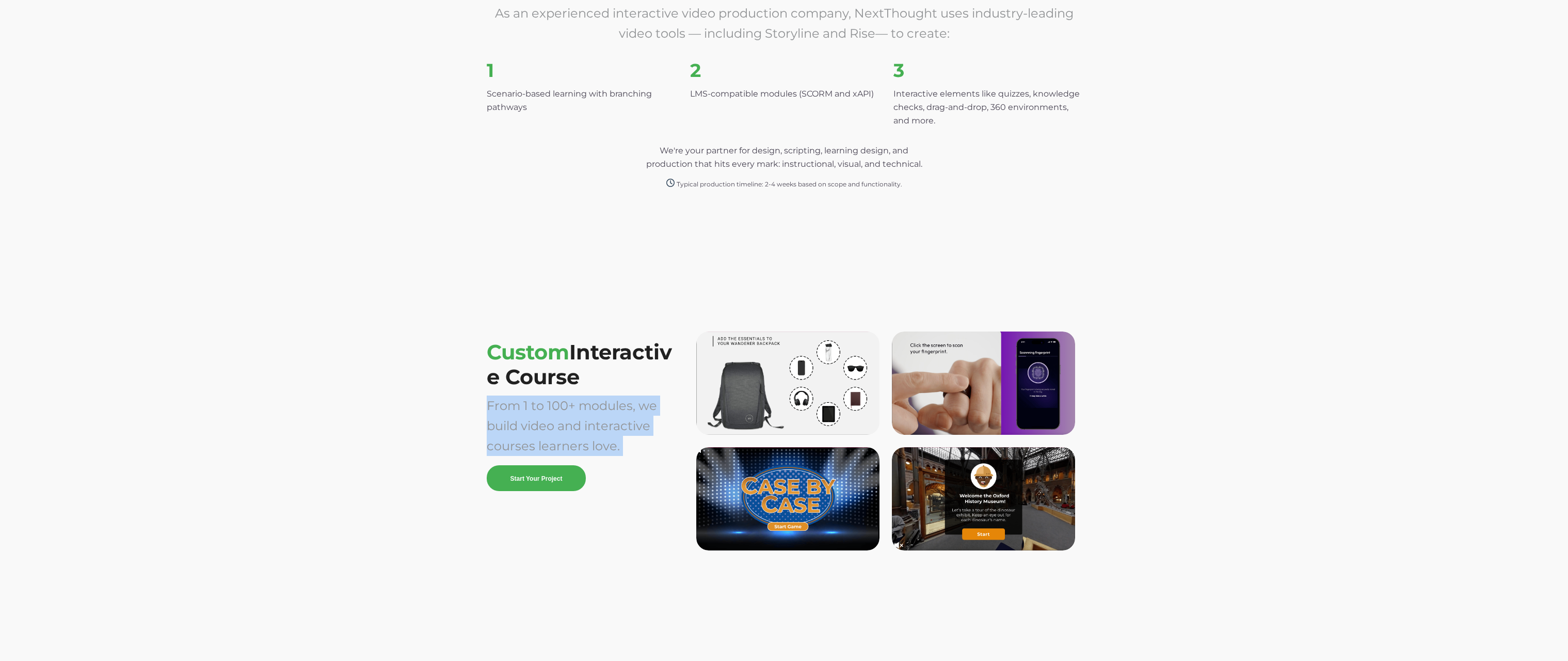
drag, startPoint x: 551, startPoint y: 503, endPoint x: 459, endPoint y: 379, distance: 154.4
click at [460, 407] on div "Custom Interactive Course From 1 to 100+ modules, we build video and interactiv…" at bounding box center [784, 449] width 1568 height 367
click at [461, 375] on div "Custom Interactive Course From 1 to 100+ modules, we build video and interactiv…" at bounding box center [784, 449] width 1568 height 367
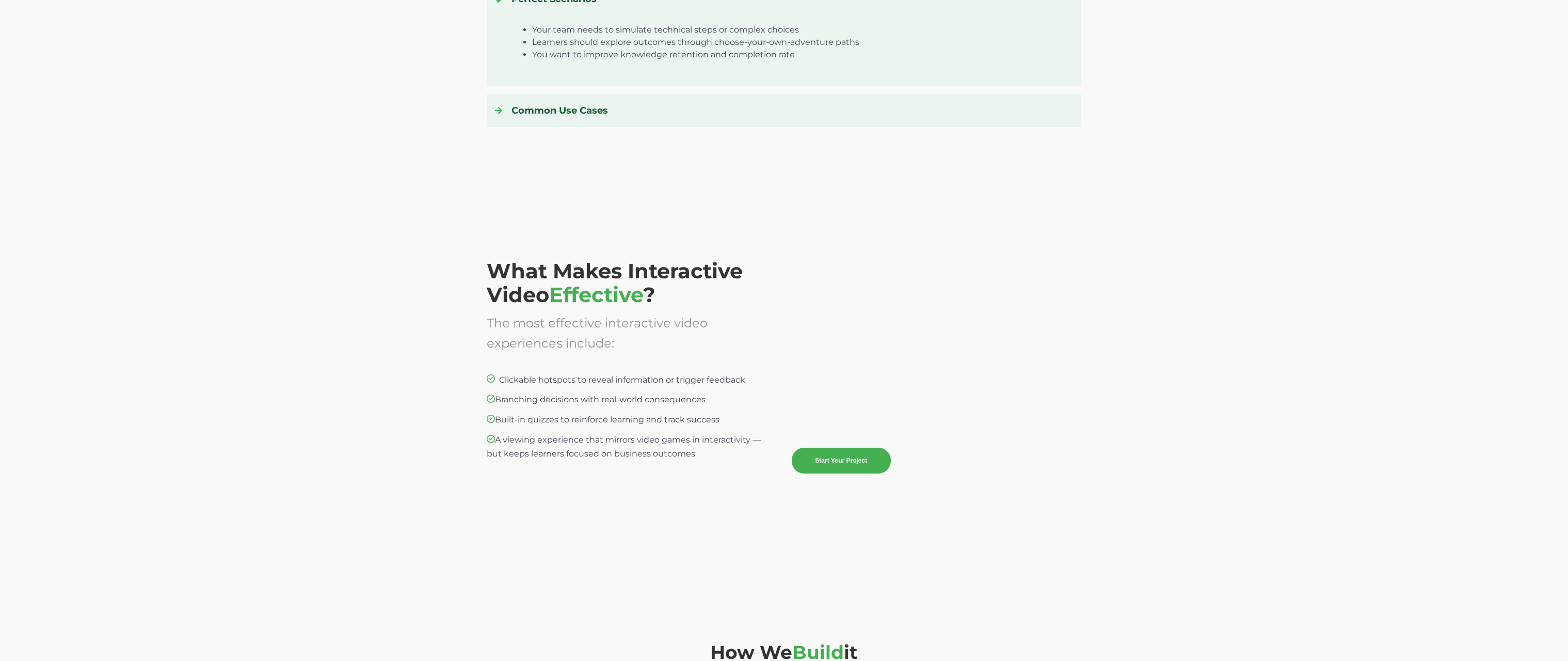
scroll to position [1956, 0]
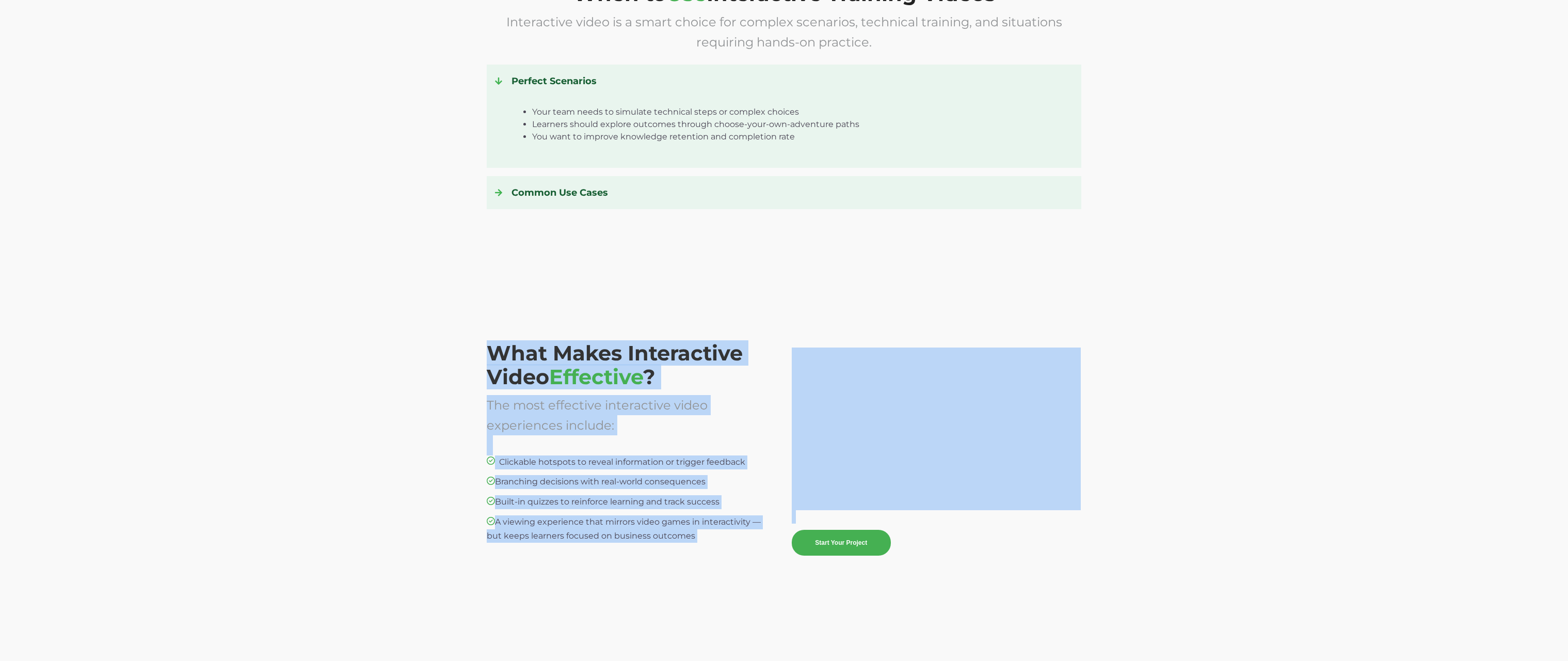
drag, startPoint x: 446, startPoint y: 320, endPoint x: 1238, endPoint y: 537, distance: 821.2
click at [1238, 537] on div "What Makes Interactive Video Effective ? The most effective interactive video e…" at bounding box center [784, 466] width 1568 height 366
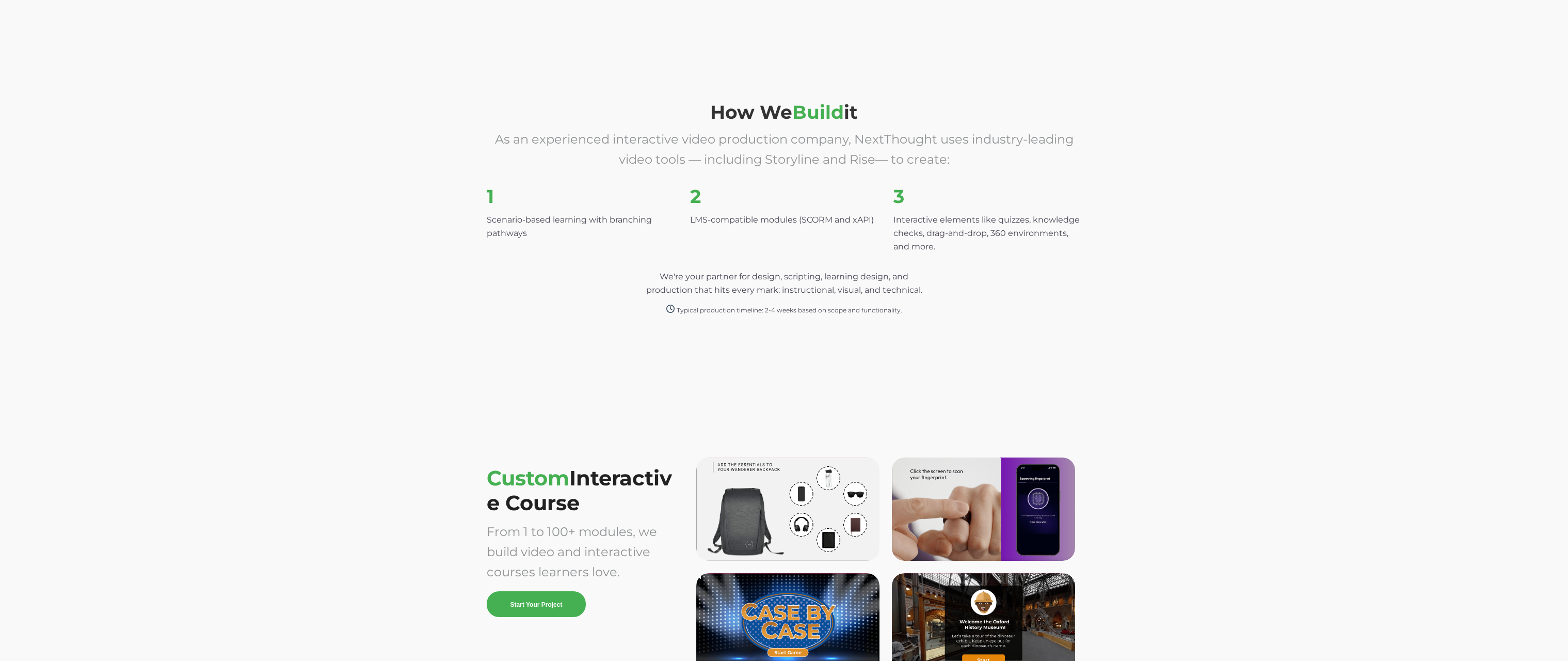
scroll to position [2655, 0]
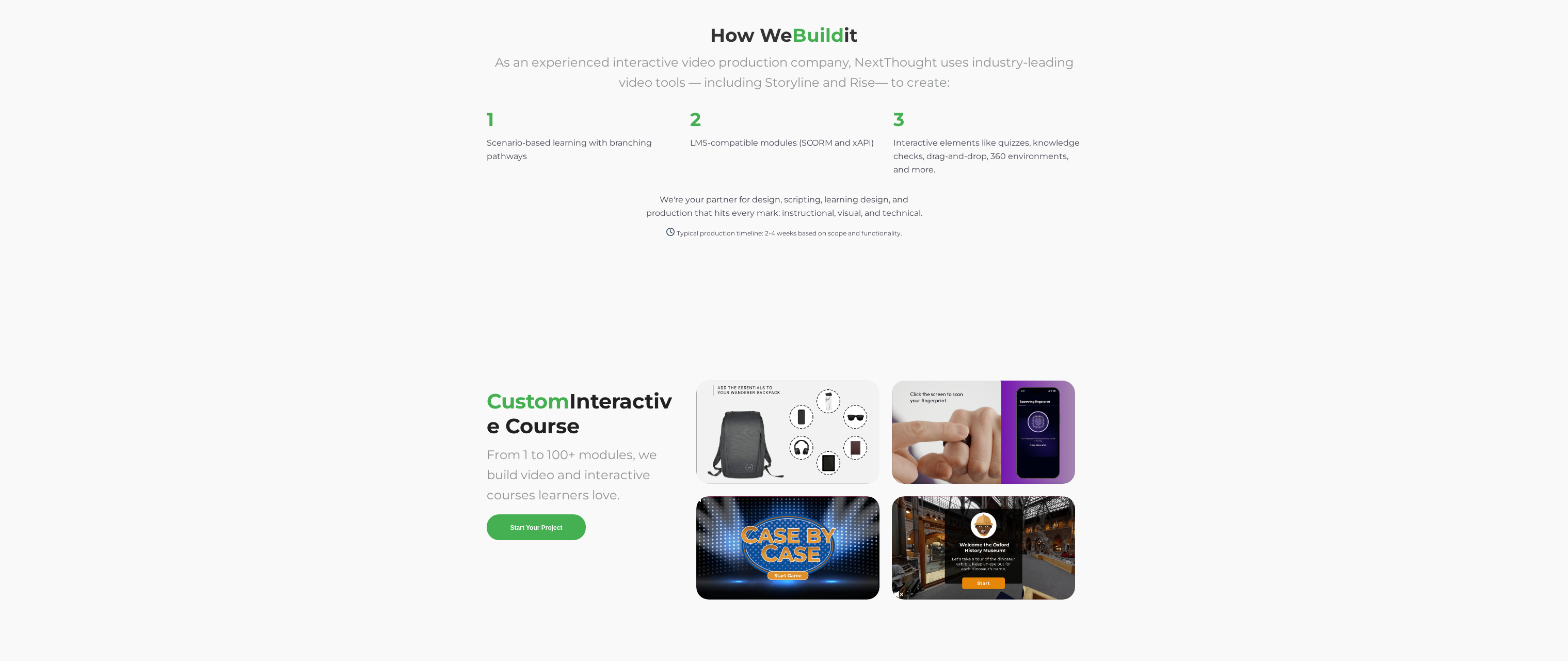
drag, startPoint x: 500, startPoint y: 353, endPoint x: 1109, endPoint y: 563, distance: 644.2
click at [1109, 563] on div "Custom Interactive Course From 1 to 100+ modules, we build video and interactiv…" at bounding box center [784, 497] width 1568 height 367
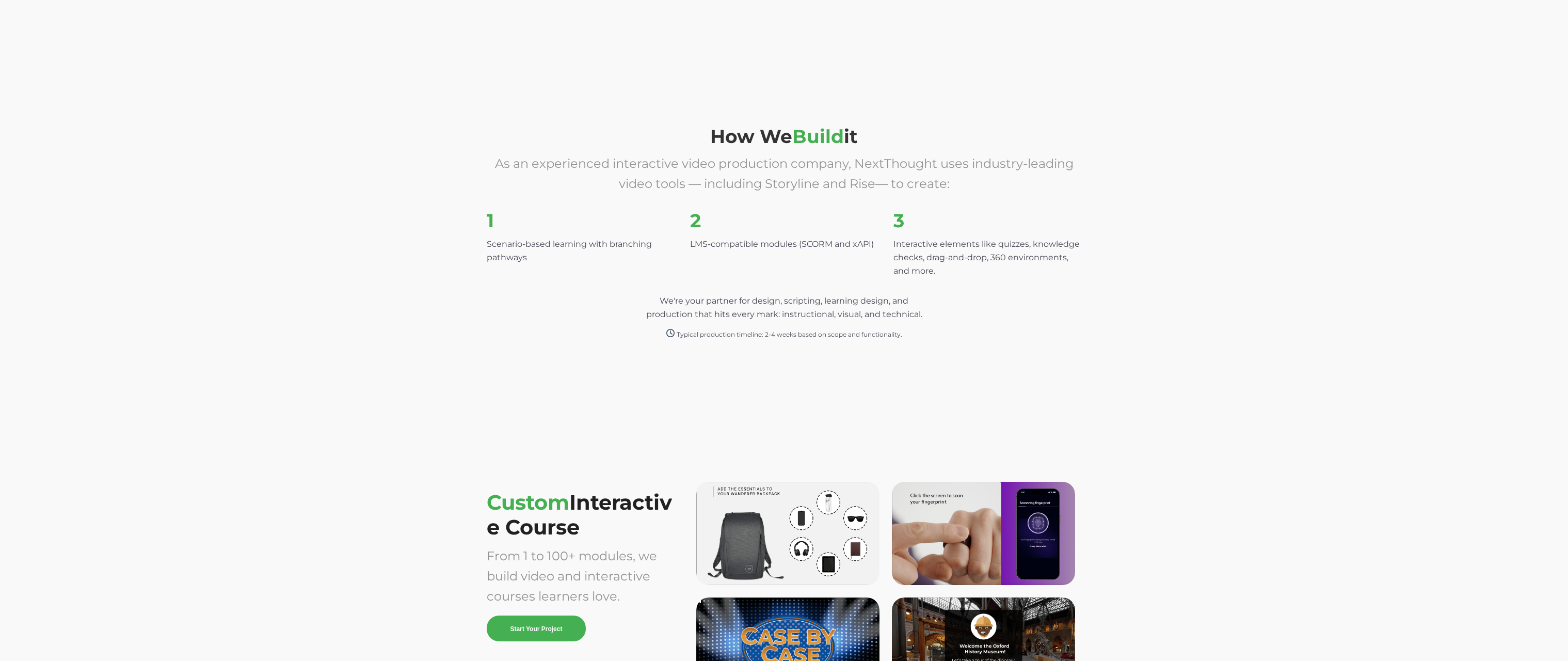
scroll to position [2752, 0]
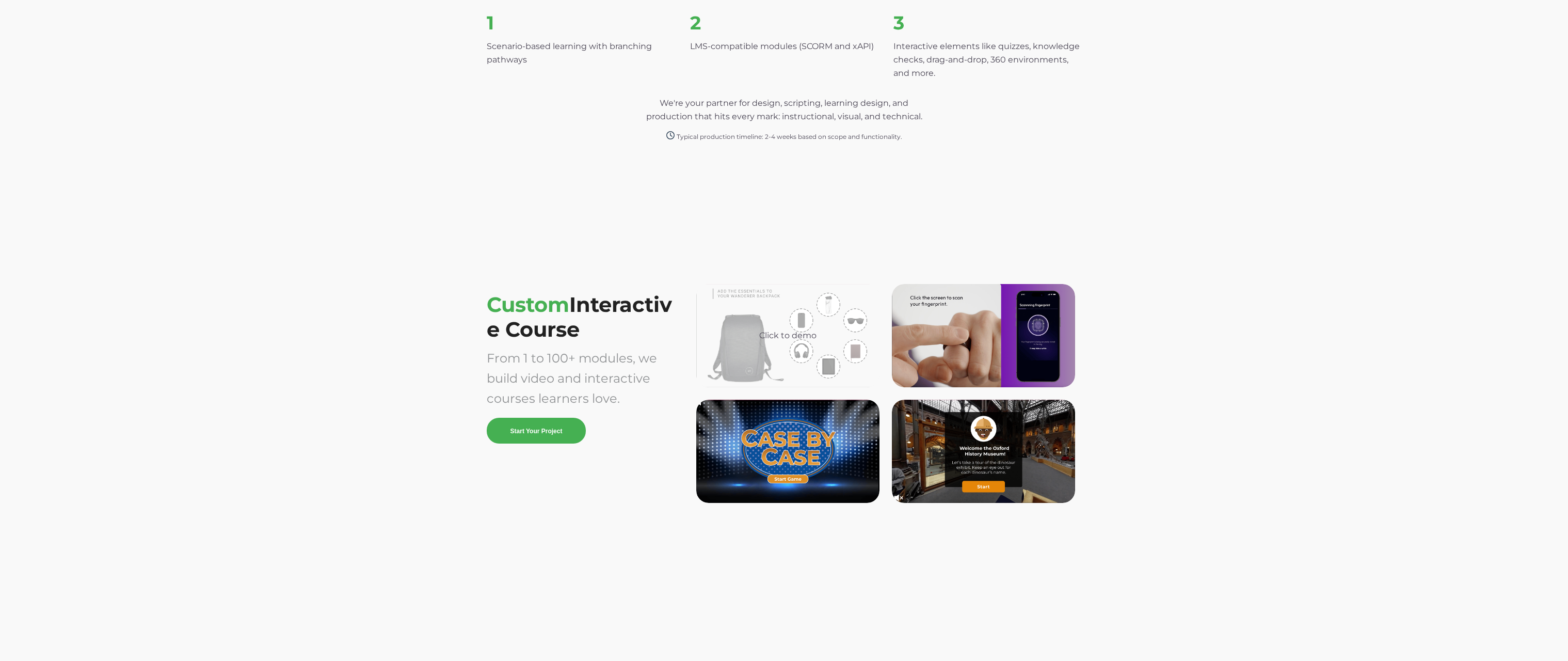
click at [811, 328] on div "Click to demo" at bounding box center [787, 335] width 183 height 103
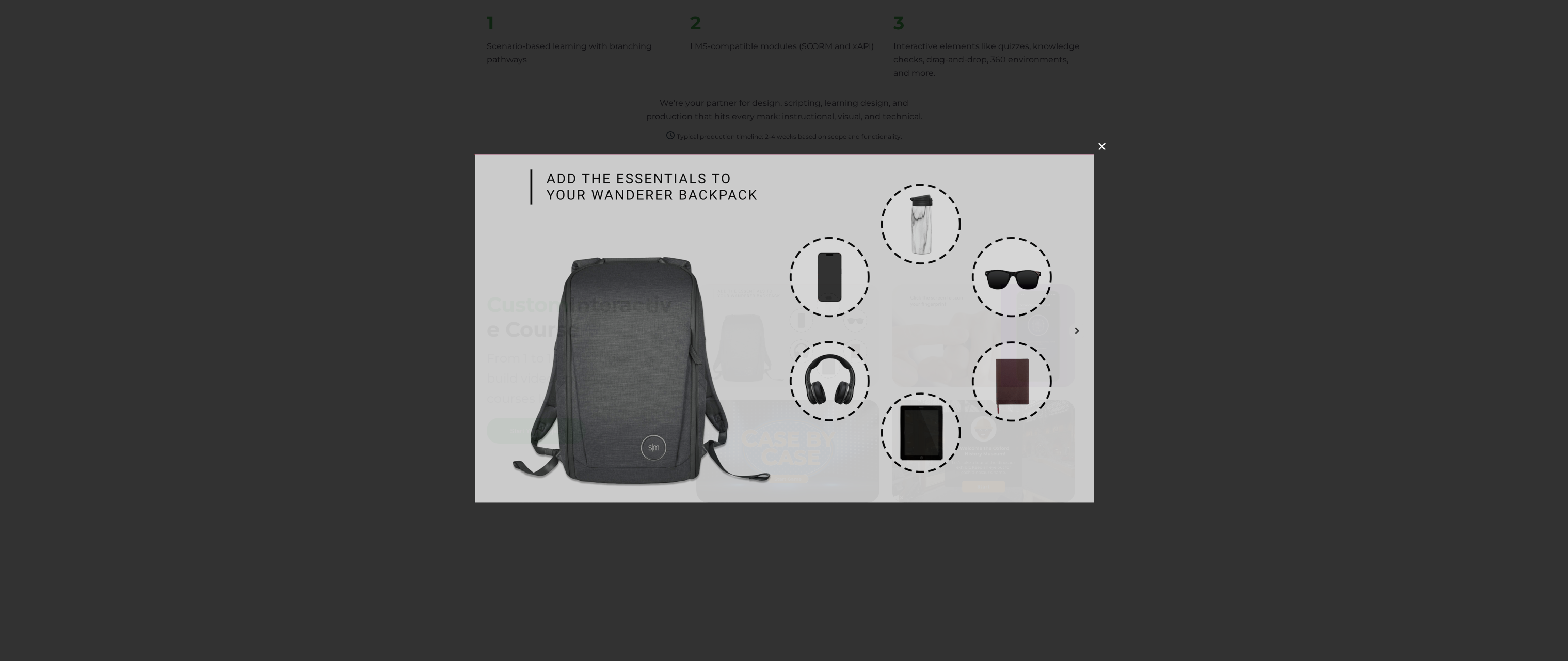
click at [767, 362] on img at bounding box center [784, 329] width 620 height 349
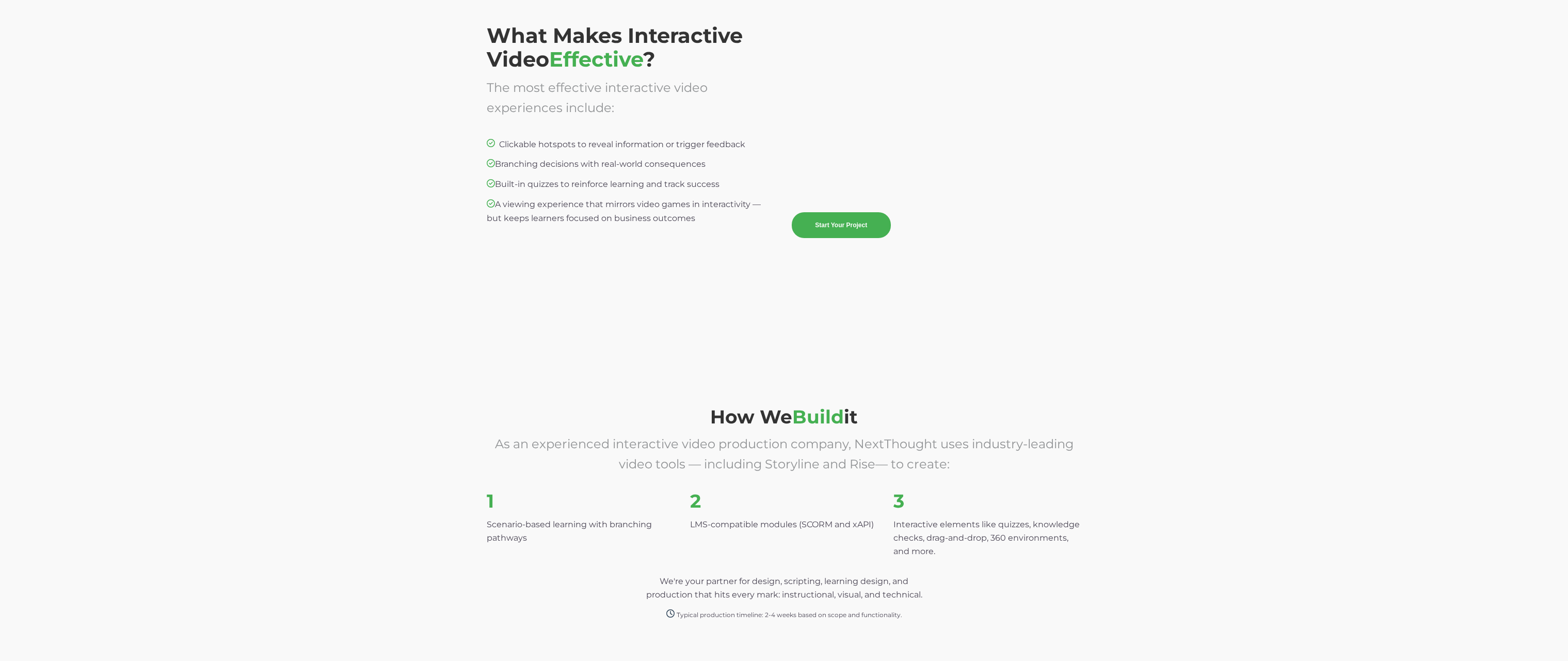
scroll to position [2193, 0]
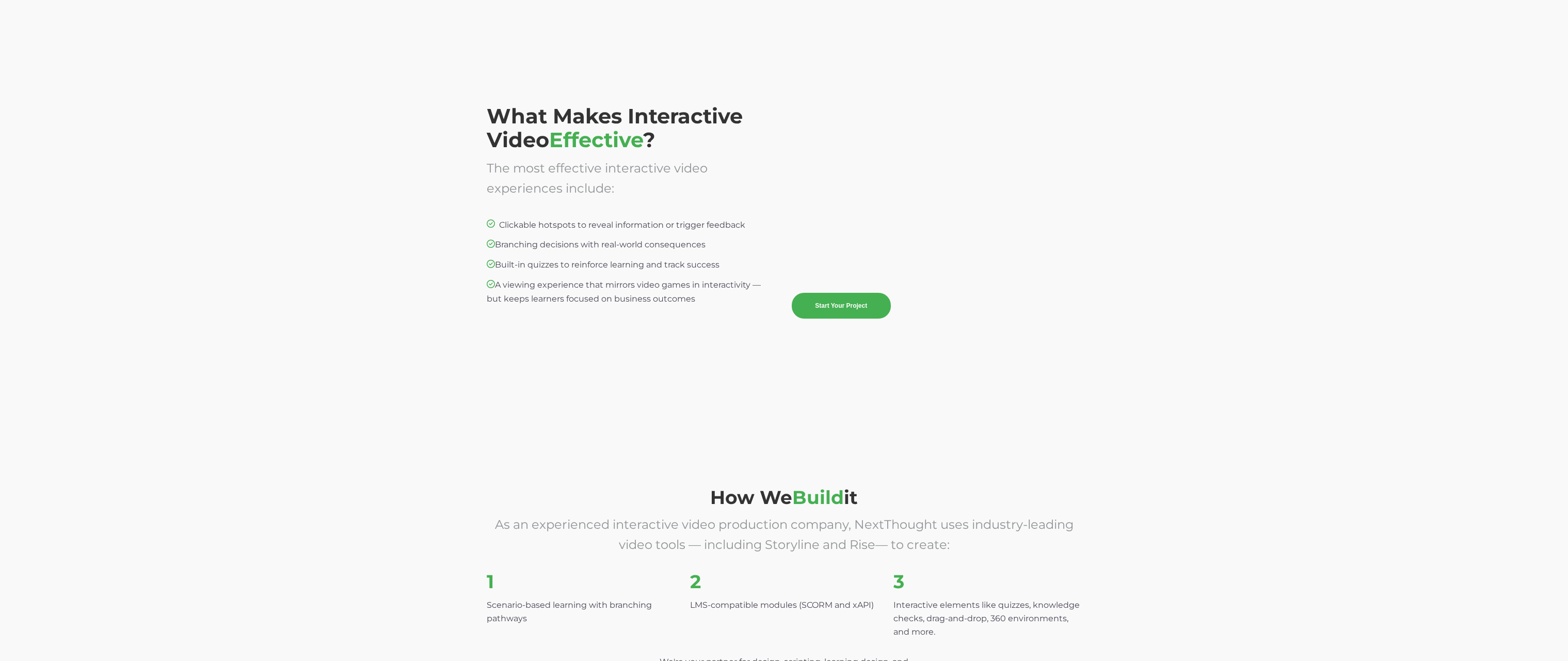
click at [1149, 241] on div "What Makes Interactive Video Effective ? The most effective interactive video e…" at bounding box center [784, 229] width 1568 height 366
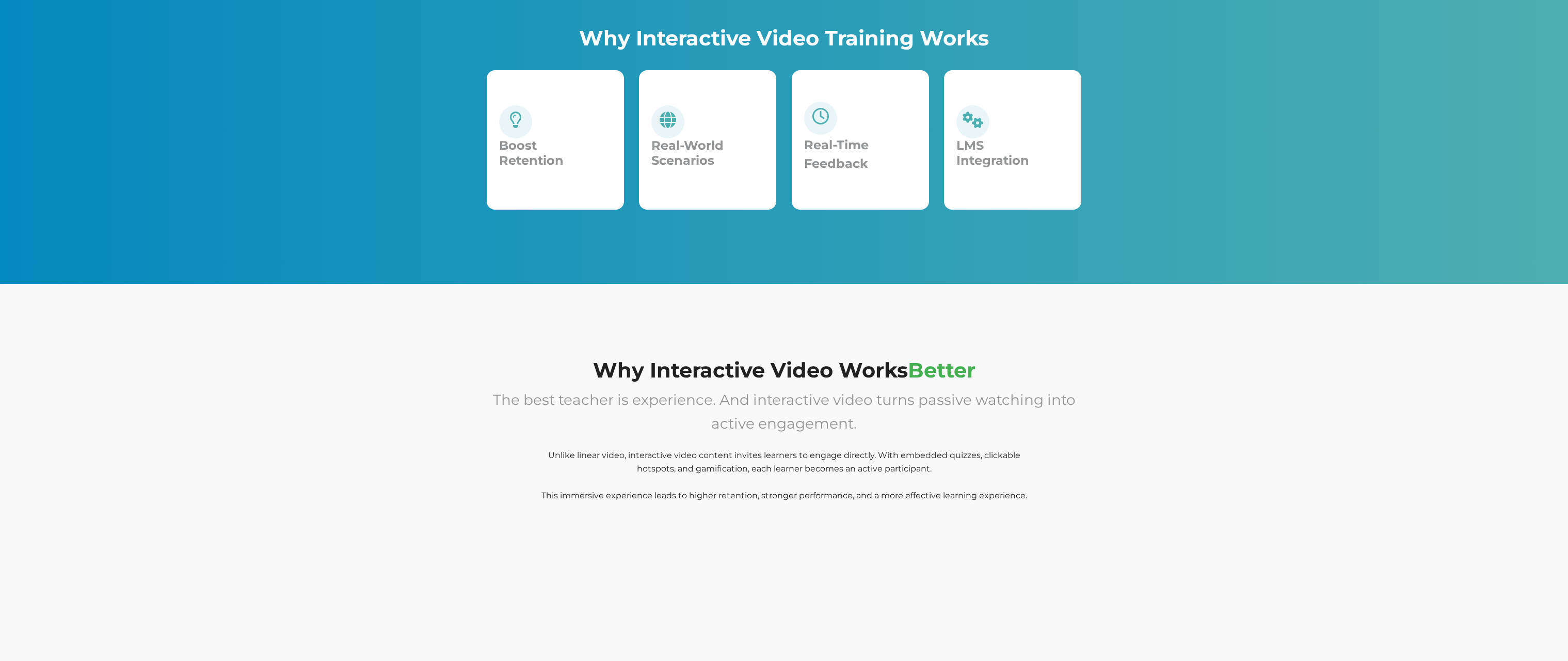
scroll to position [0, 0]
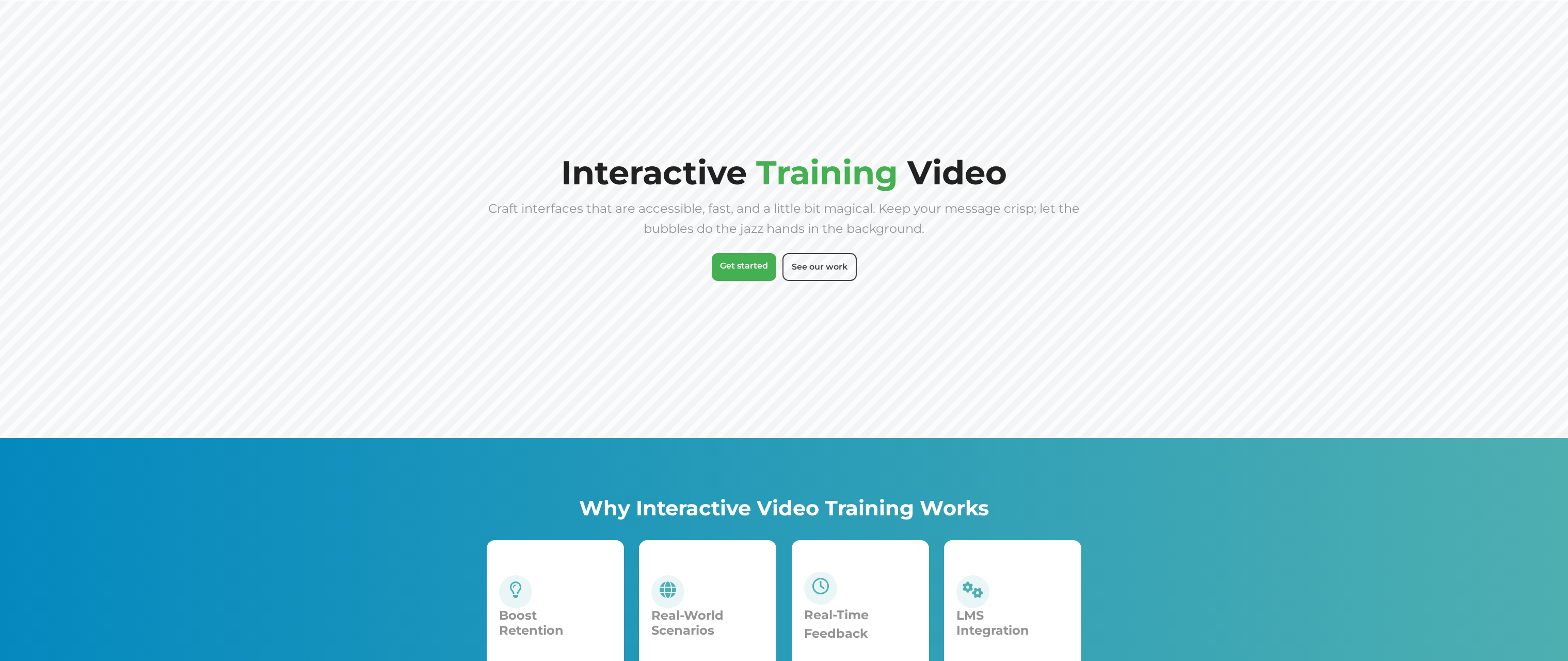
click at [824, 266] on link "See our work" at bounding box center [819, 267] width 74 height 28
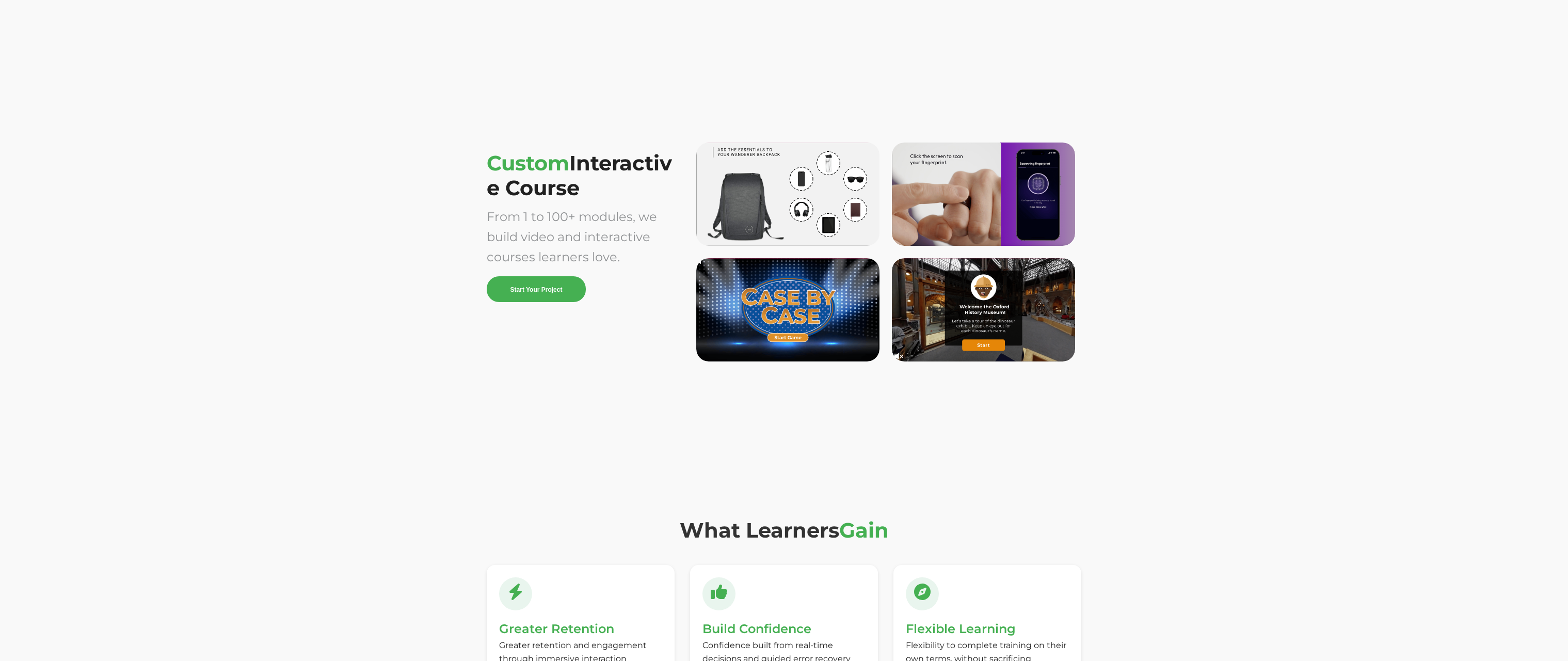
scroll to position [2828, 0]
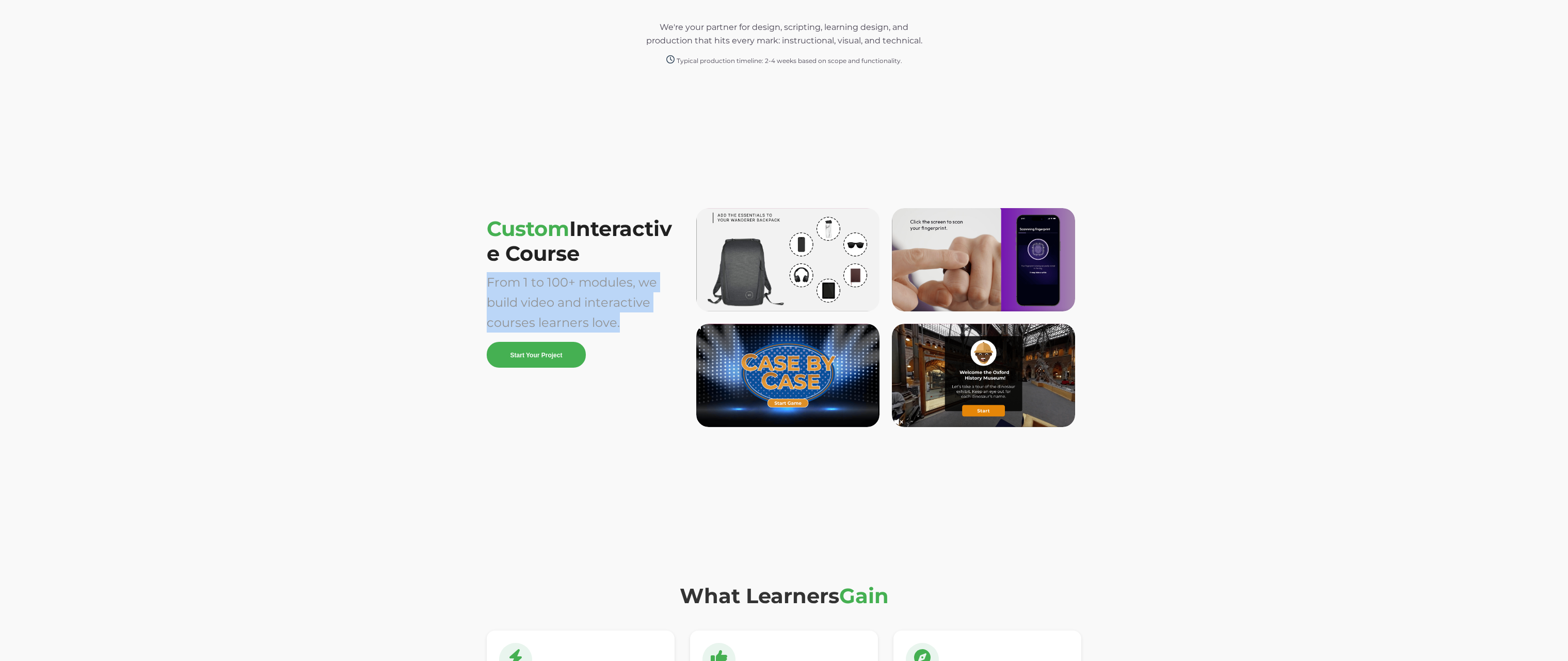
drag, startPoint x: 480, startPoint y: 307, endPoint x: 627, endPoint y: 347, distance: 152.3
click at [627, 347] on div "Custom Interactive Course From 1 to 100+ modules, we build video and interactiv…" at bounding box center [784, 325] width 1568 height 367
click at [628, 333] on p "From 1 to 100+ modules, we build video and interactive courses learners love." at bounding box center [580, 302] width 188 height 60
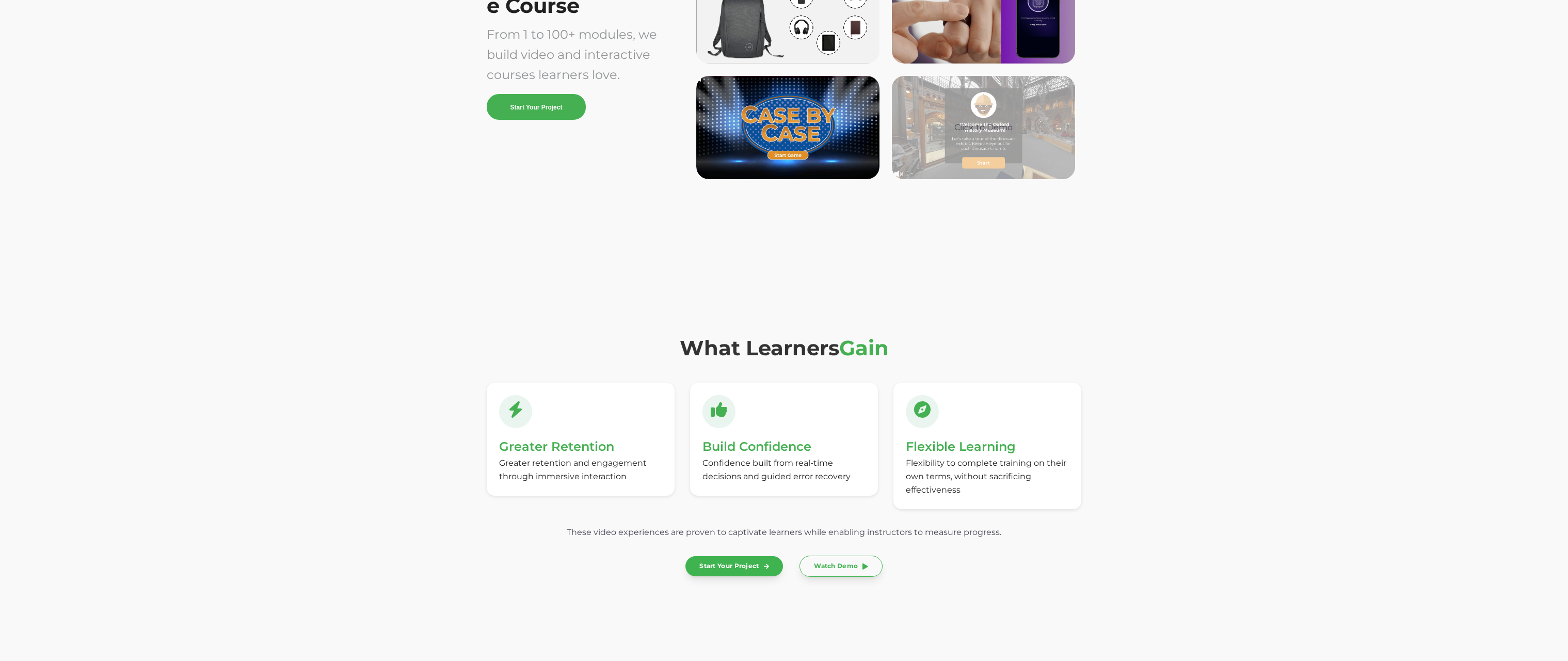
scroll to position [3117, 0]
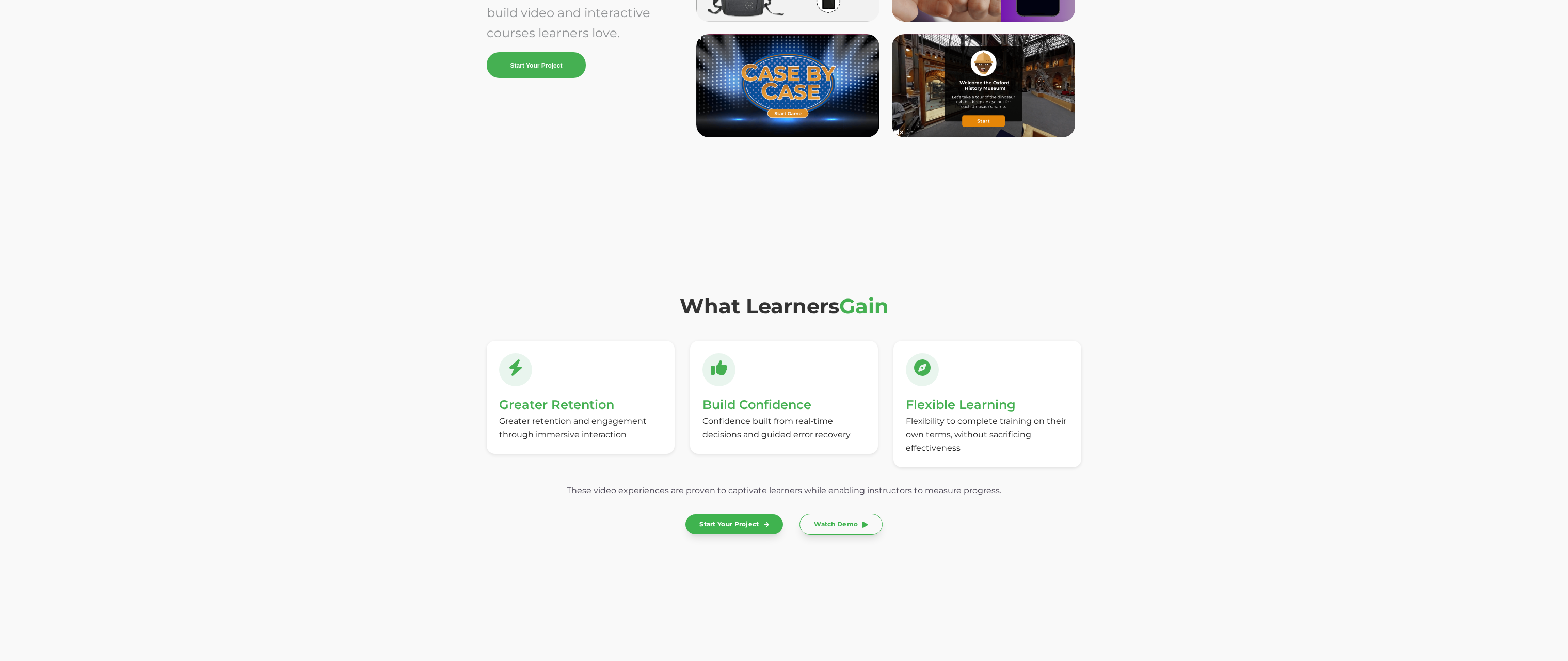
click at [1275, 536] on div "What Learners Gain Greater Retention Greater retention and engagement through i…" at bounding box center [784, 414] width 1568 height 389
click at [822, 525] on link "Watch Demo" at bounding box center [841, 523] width 83 height 21
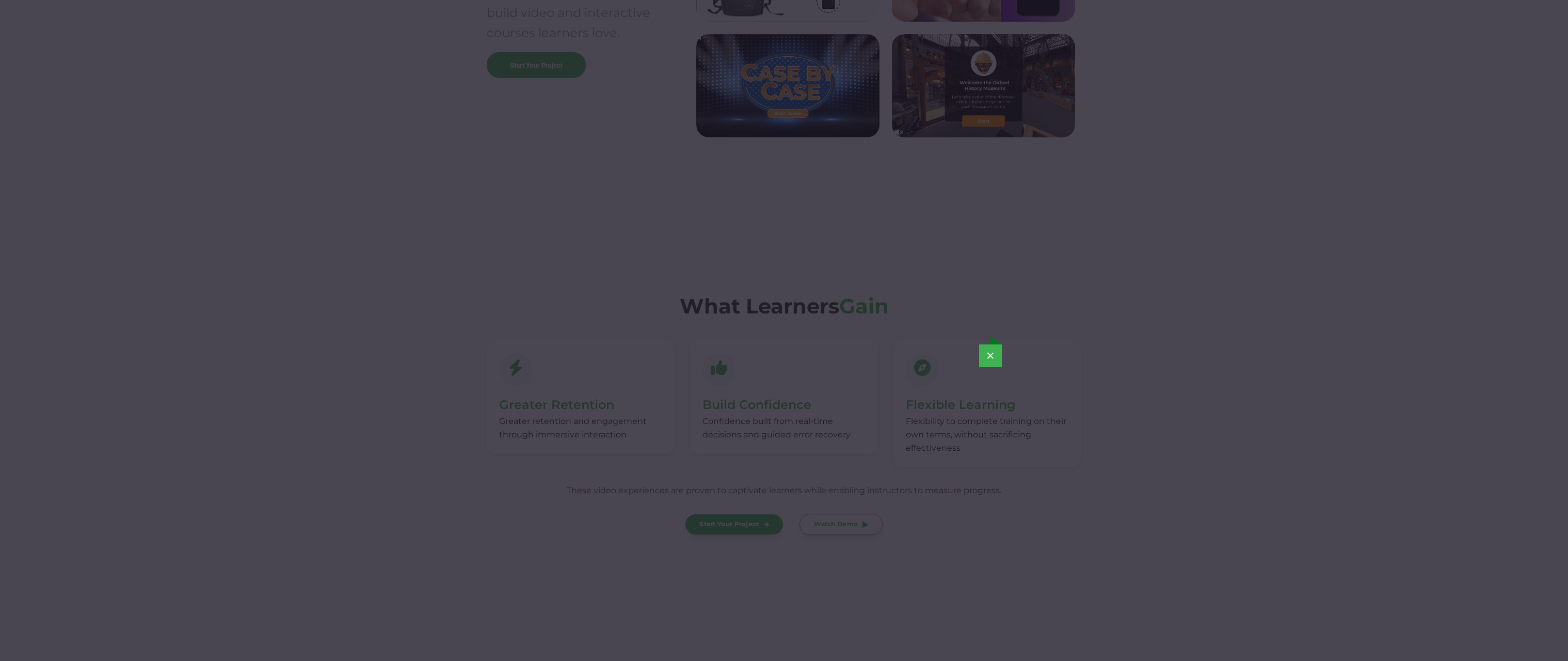
click at [1288, 426] on div "×" at bounding box center [784, 330] width 1568 height 661
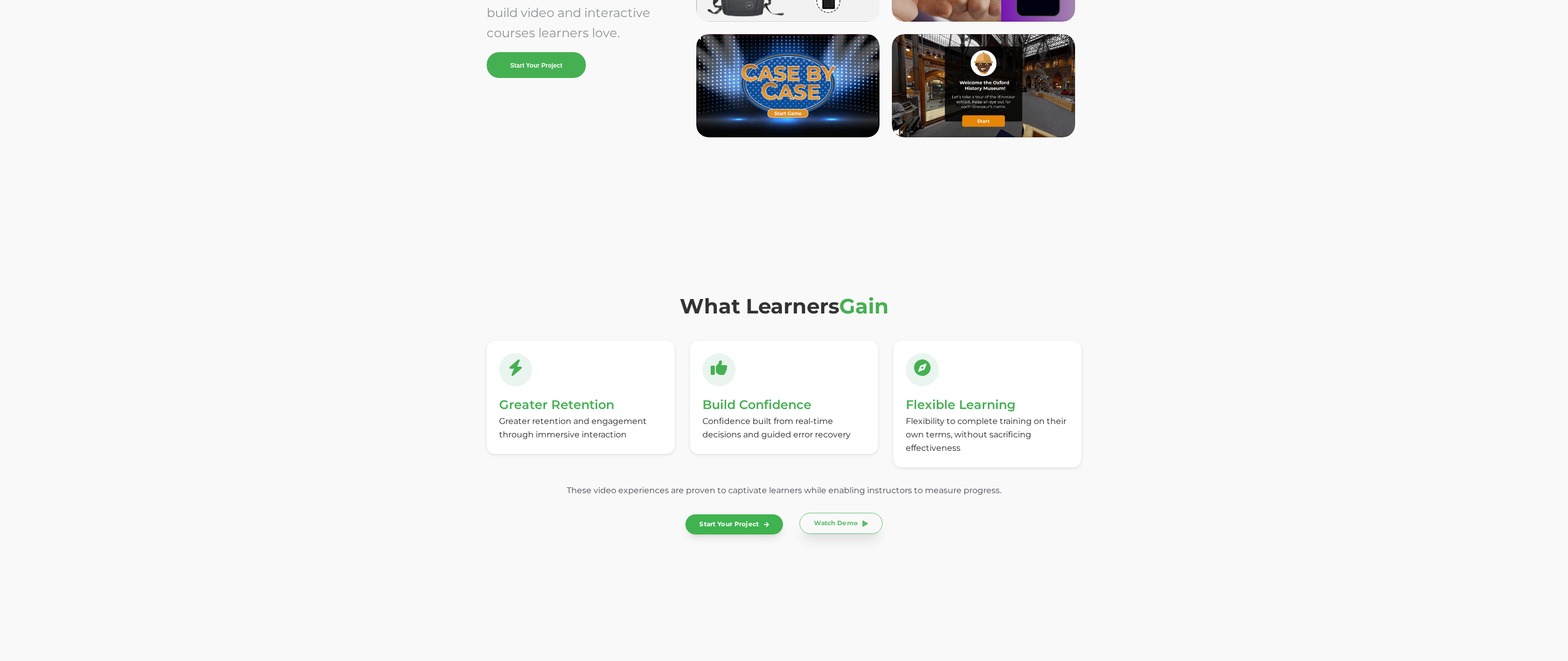
click at [848, 523] on link "Watch Demo" at bounding box center [841, 523] width 83 height 21
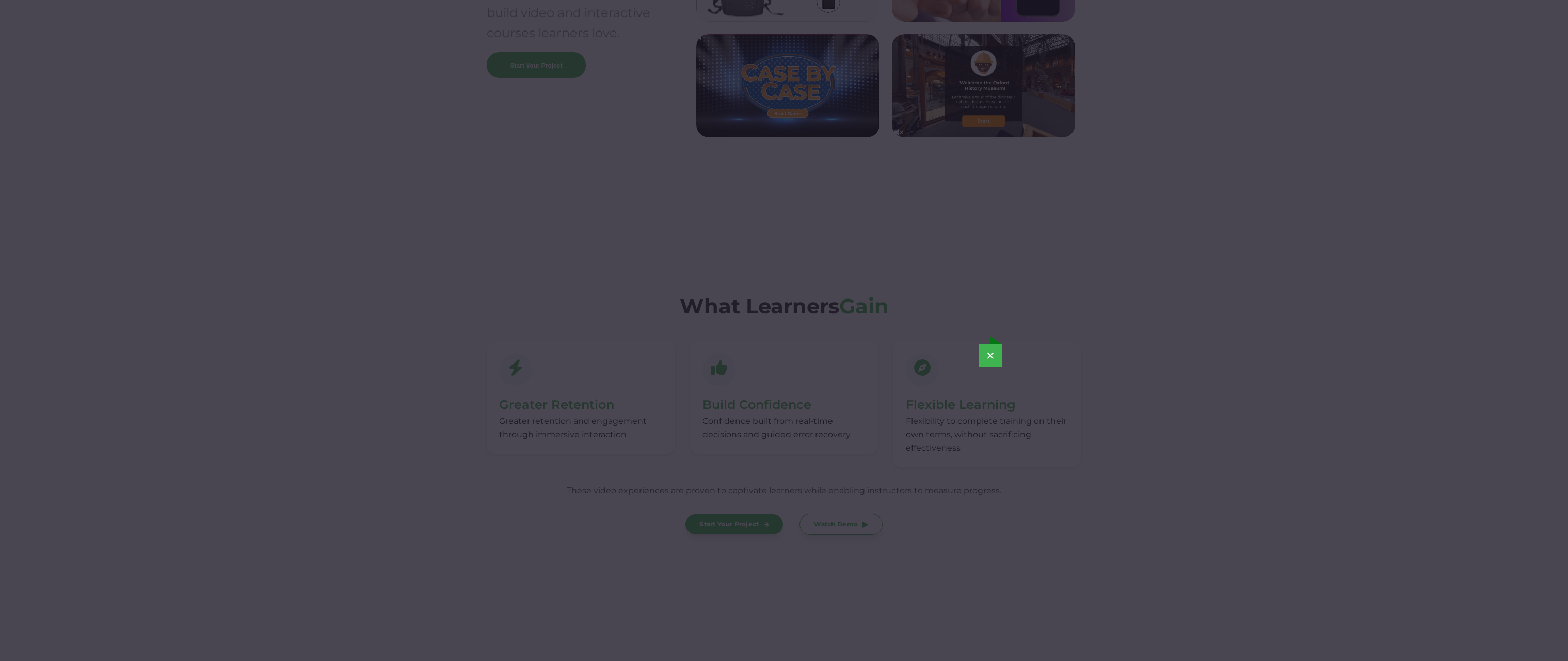
click at [997, 352] on button "×" at bounding box center [990, 356] width 23 height 23
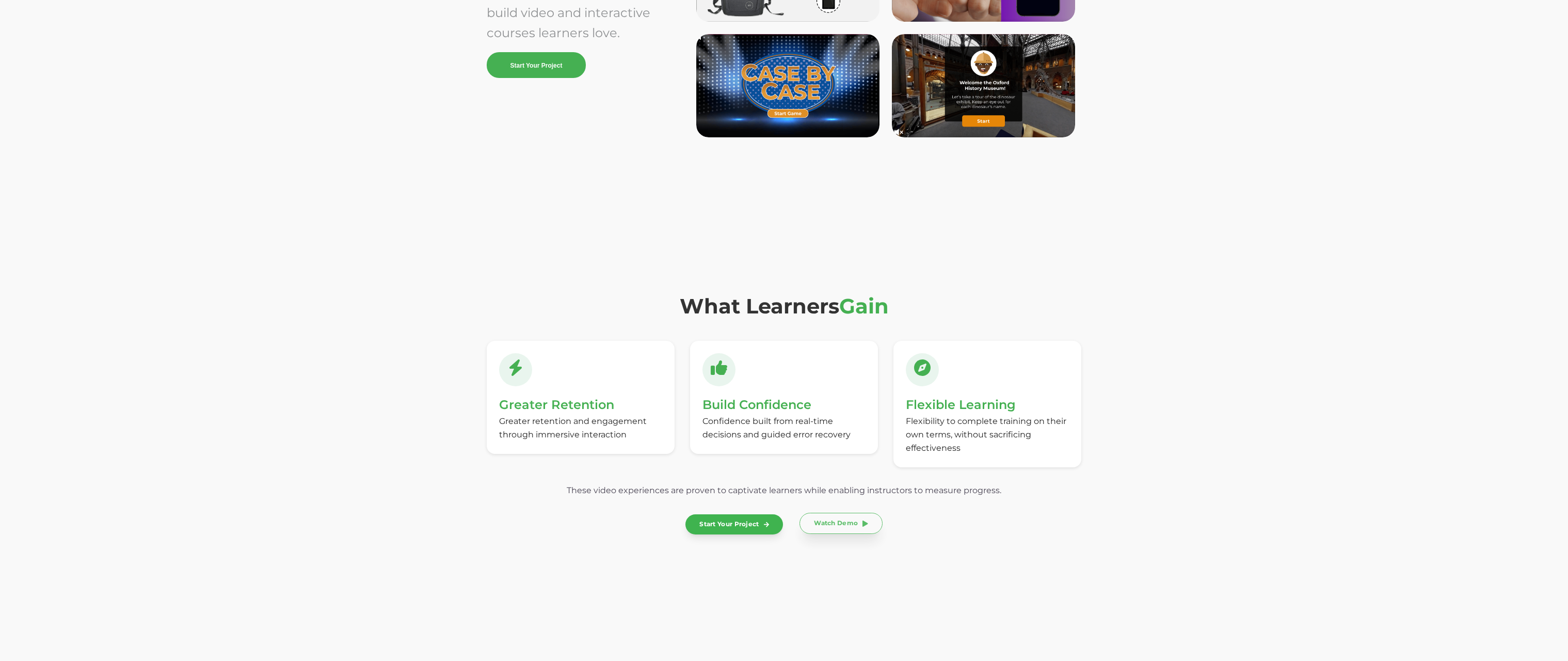
click at [847, 522] on link "Watch Demo" at bounding box center [841, 523] width 83 height 21
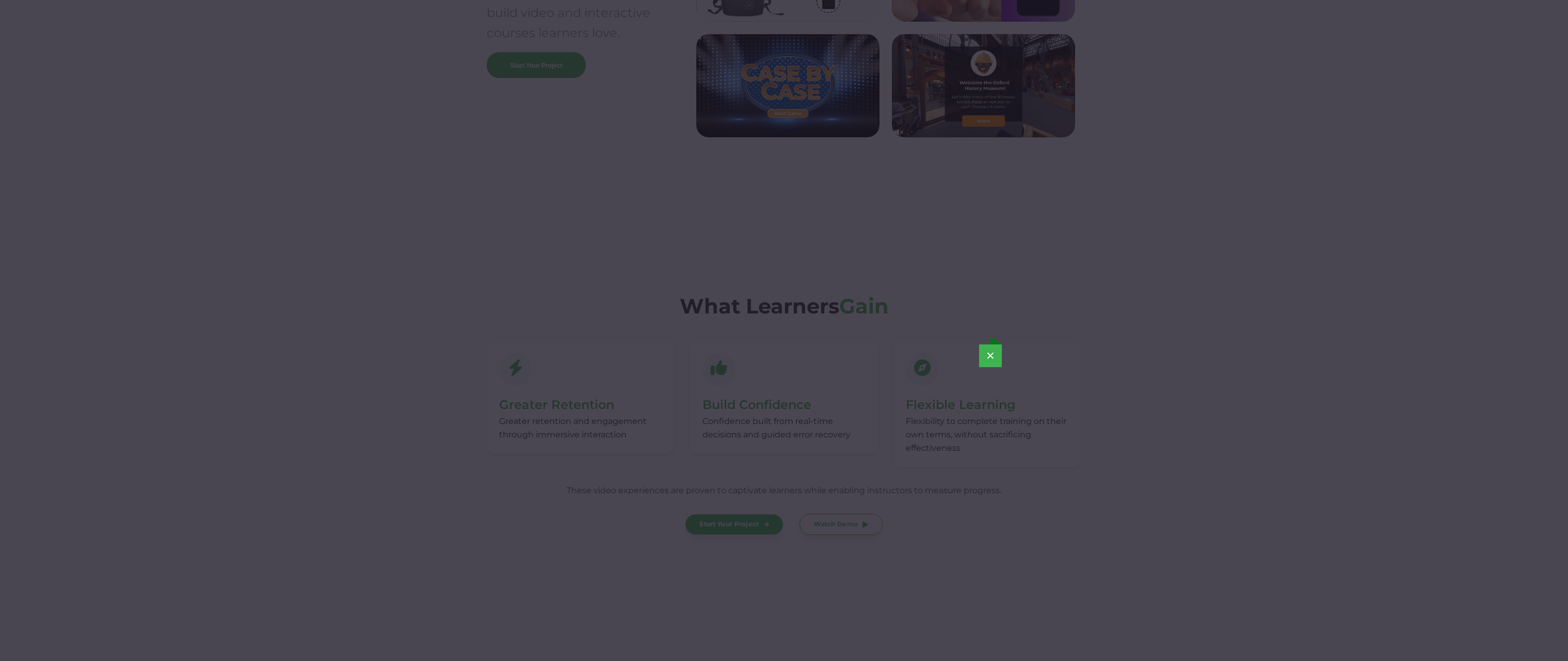
click at [920, 196] on div "×" at bounding box center [784, 330] width 1568 height 661
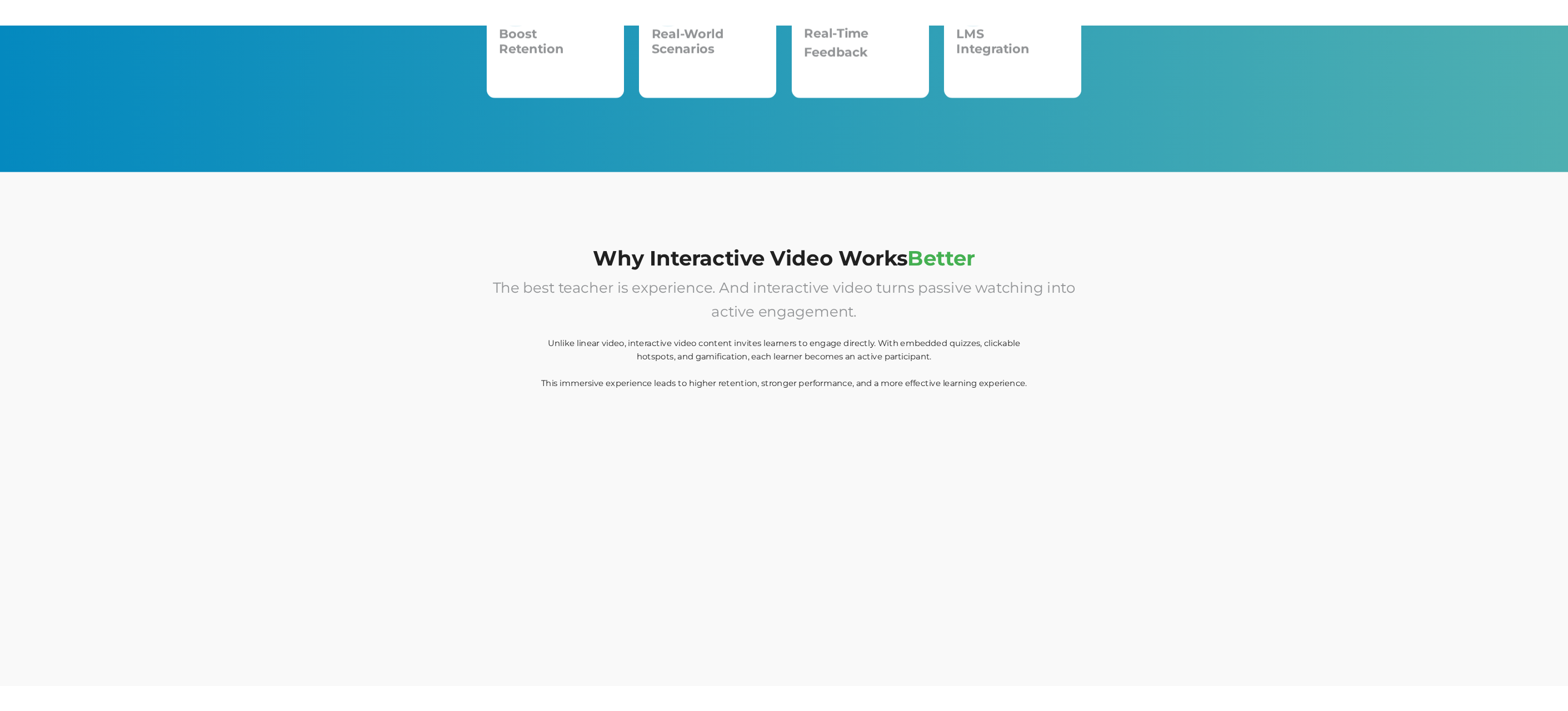
scroll to position [0, 0]
